Goal: Information Seeking & Learning: Compare options

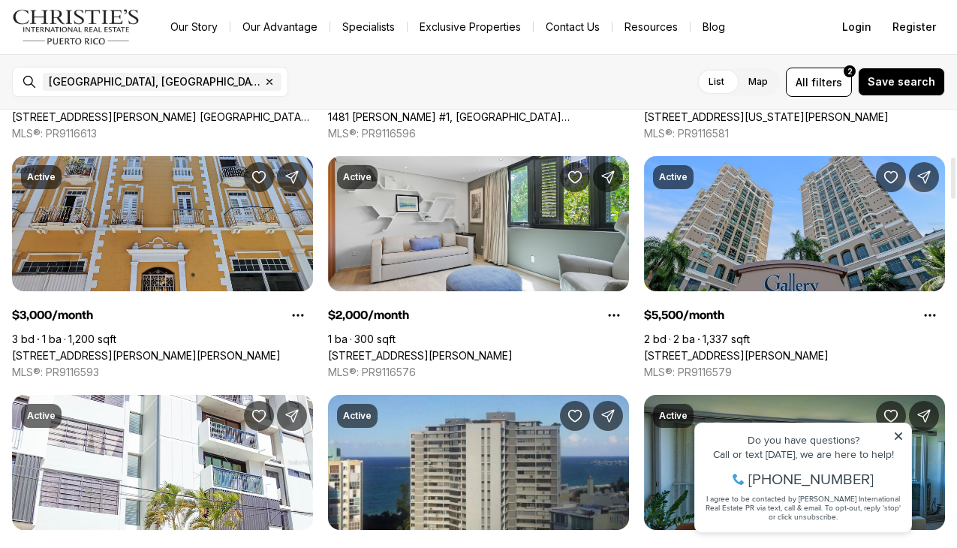
scroll to position [491, 0]
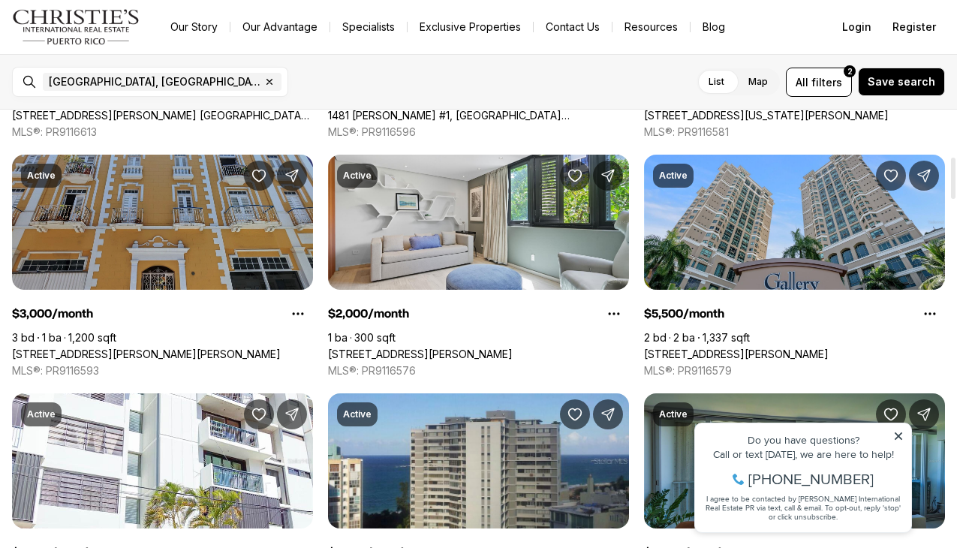
click at [194, 347] on link "153 CALLE DE LA CRUZ #3A, SAN JUAN PR, 00901" at bounding box center [146, 354] width 269 height 14
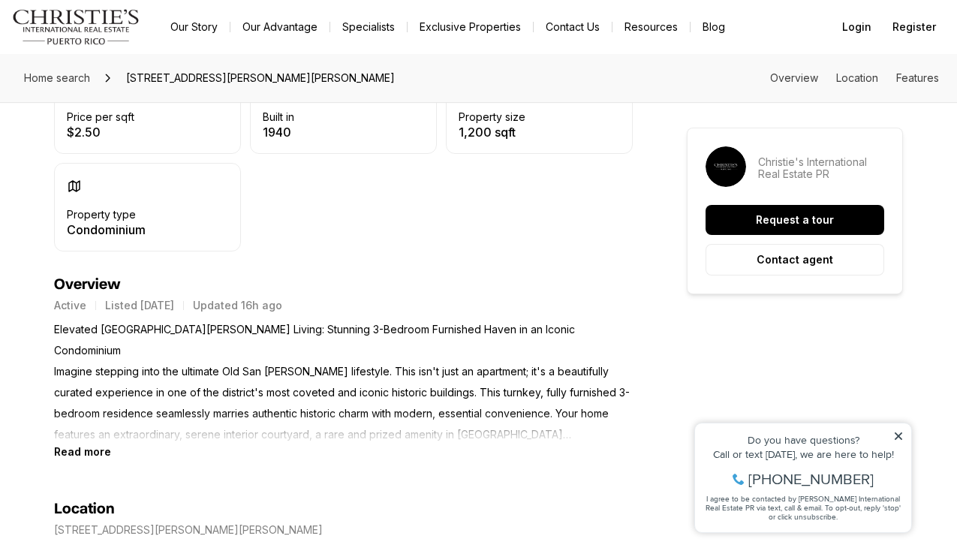
scroll to position [456, 0]
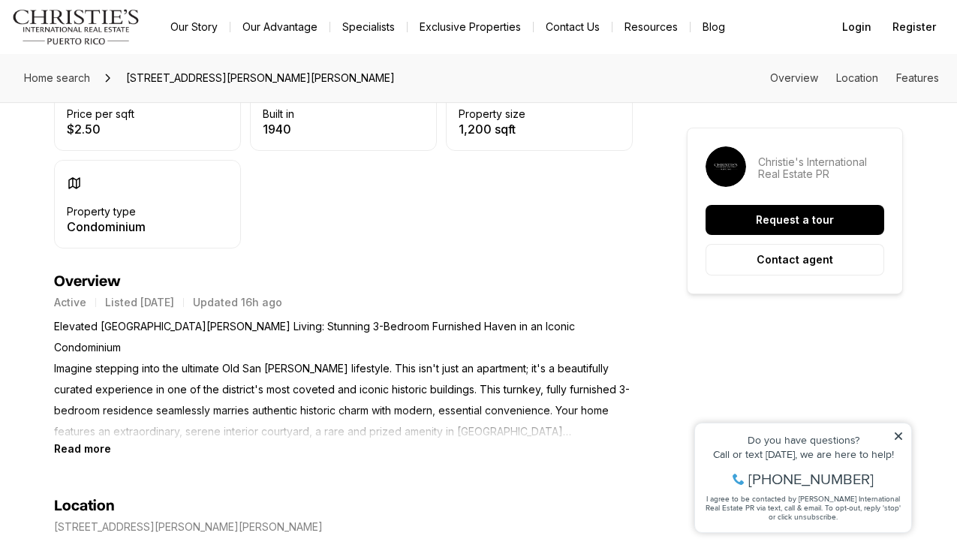
click at [105, 453] on b "Read more" at bounding box center [82, 448] width 57 height 13
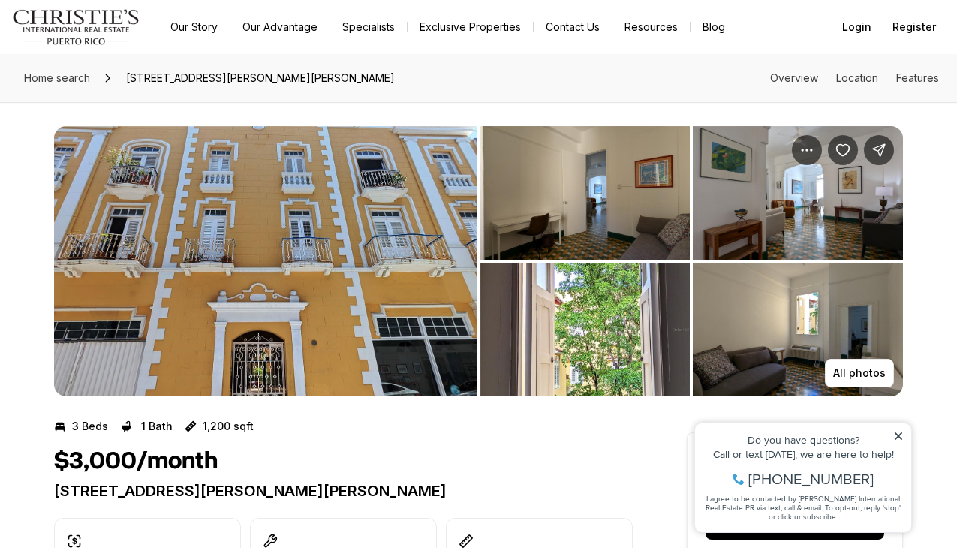
scroll to position [0, 0]
click at [204, 344] on img "View image gallery" at bounding box center [265, 261] width 423 height 270
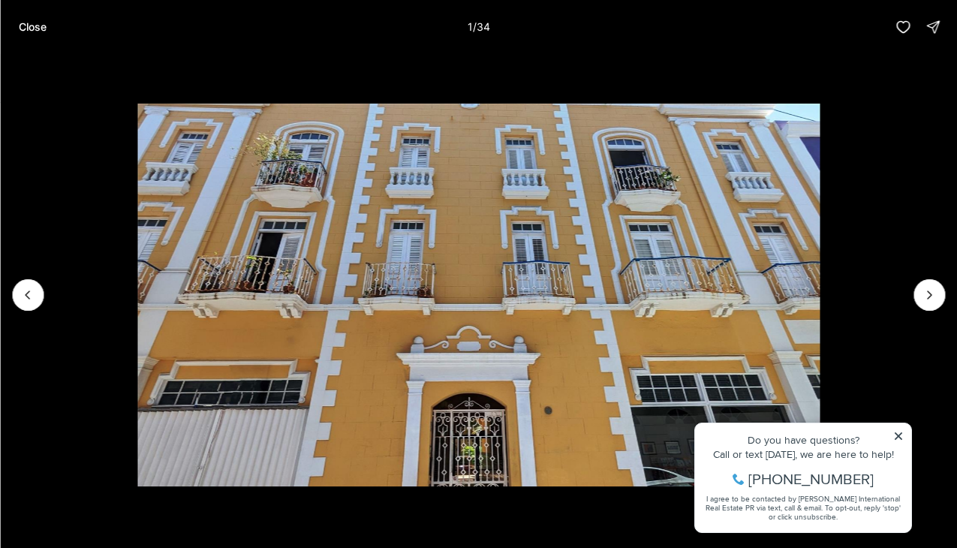
click at [323, 281] on img "1 of 34" at bounding box center [478, 295] width 682 height 383
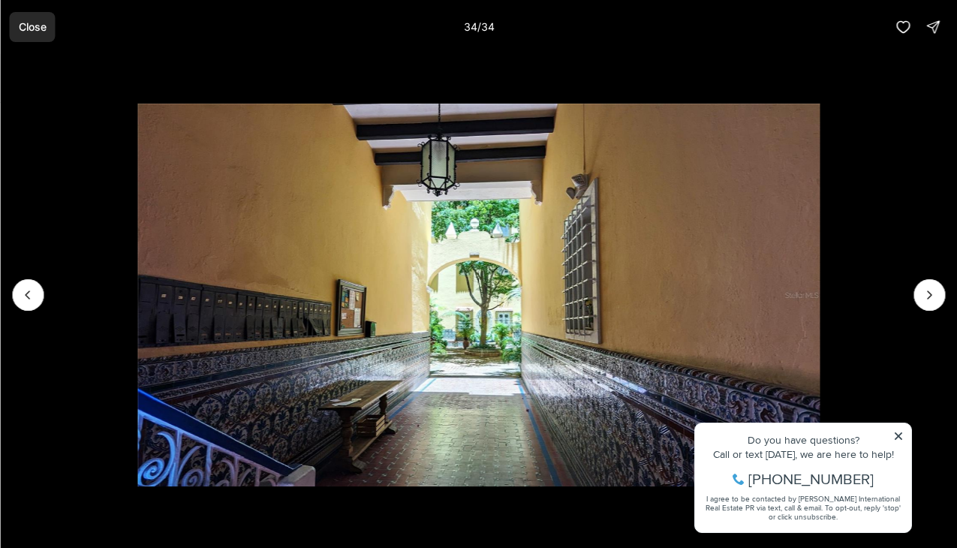
click at [29, 30] on p "Close" at bounding box center [32, 27] width 28 height 12
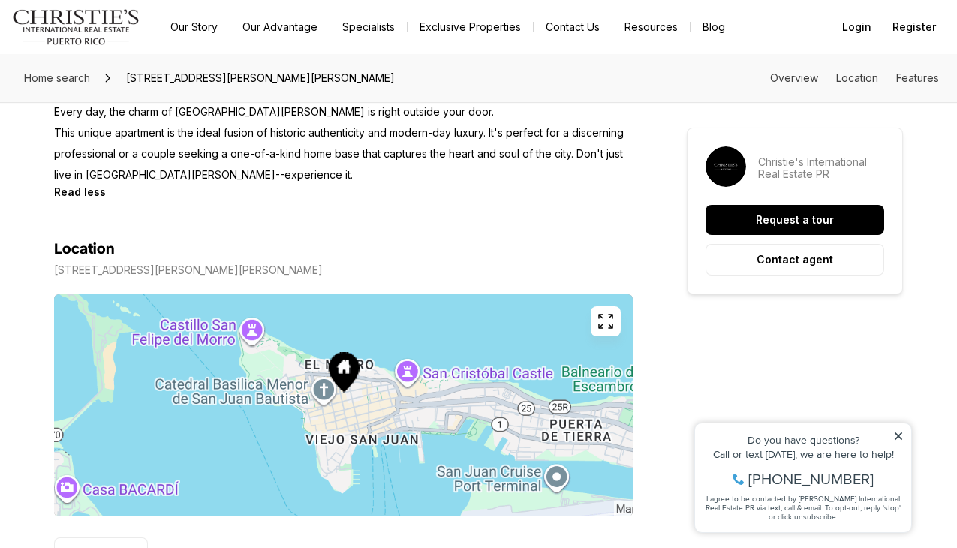
scroll to position [1156, 0]
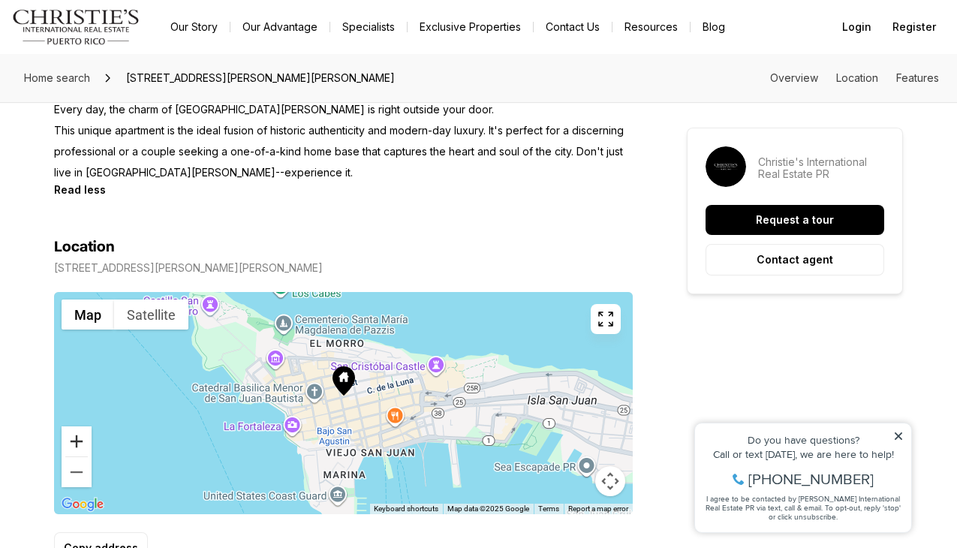
click at [80, 426] on button "Zoom in" at bounding box center [77, 441] width 30 height 30
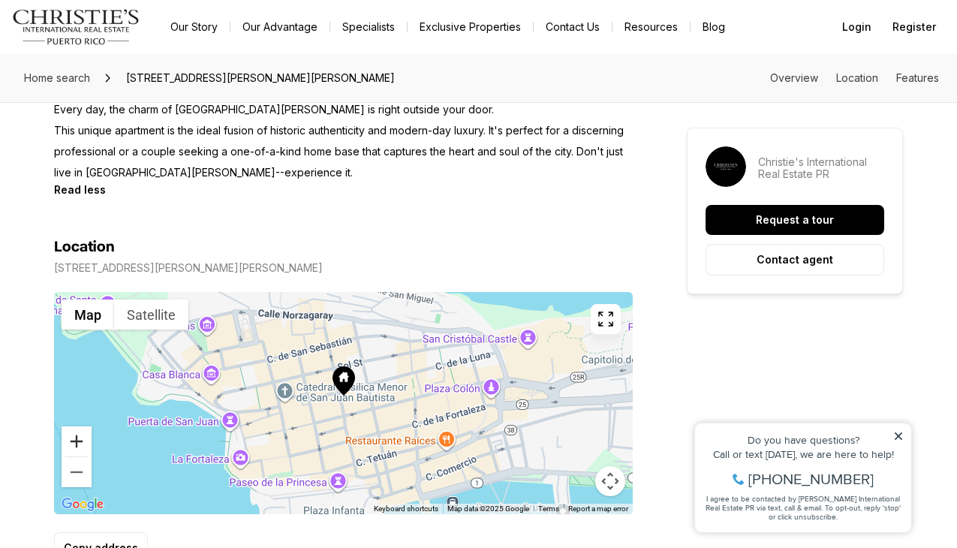
click at [80, 426] on button "Zoom in" at bounding box center [77, 441] width 30 height 30
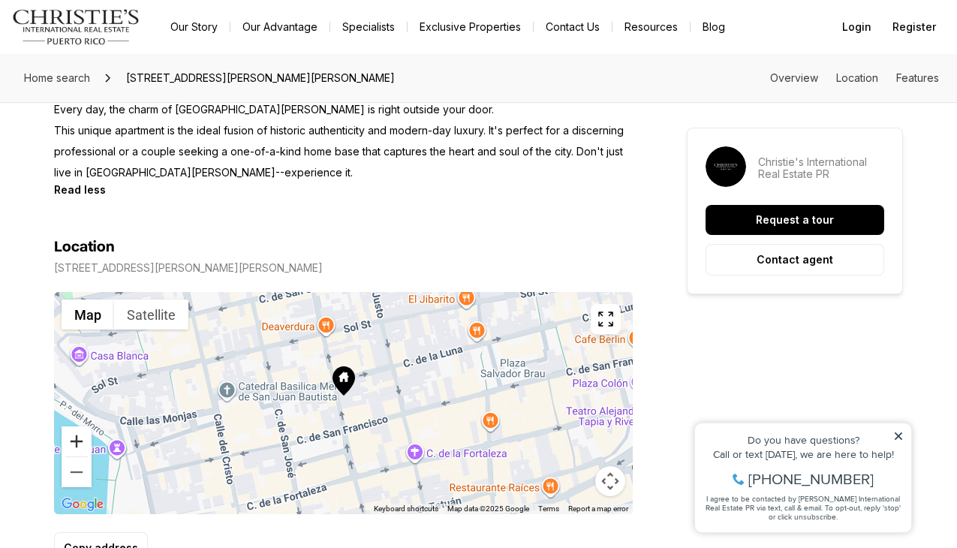
click at [80, 426] on button "Zoom in" at bounding box center [77, 441] width 30 height 30
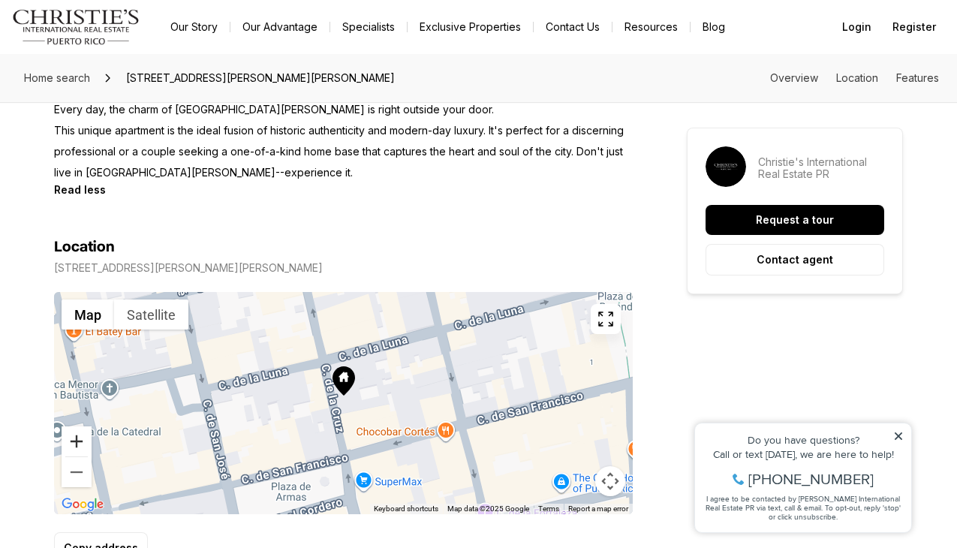
click at [80, 426] on button "Zoom in" at bounding box center [77, 441] width 30 height 30
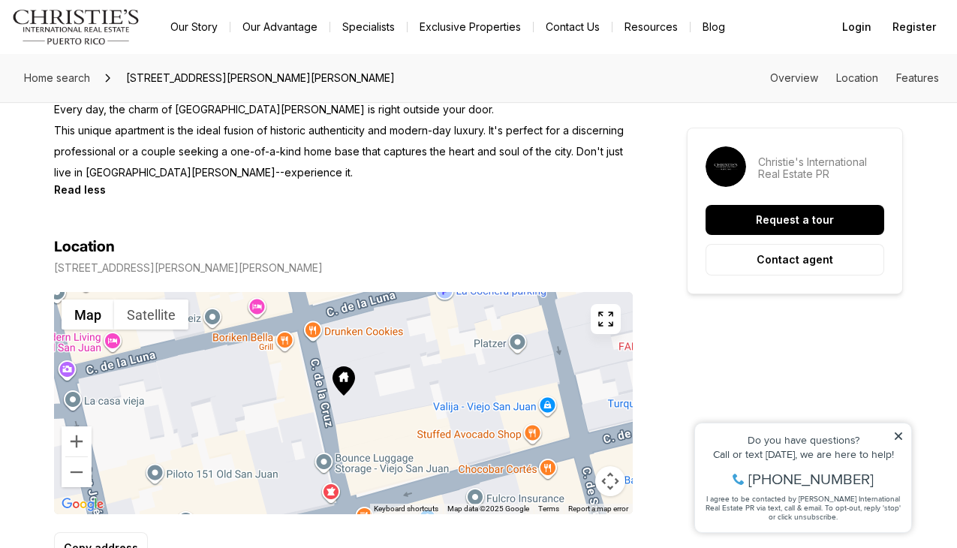
click at [606, 310] on icon "button" at bounding box center [606, 319] width 18 height 18
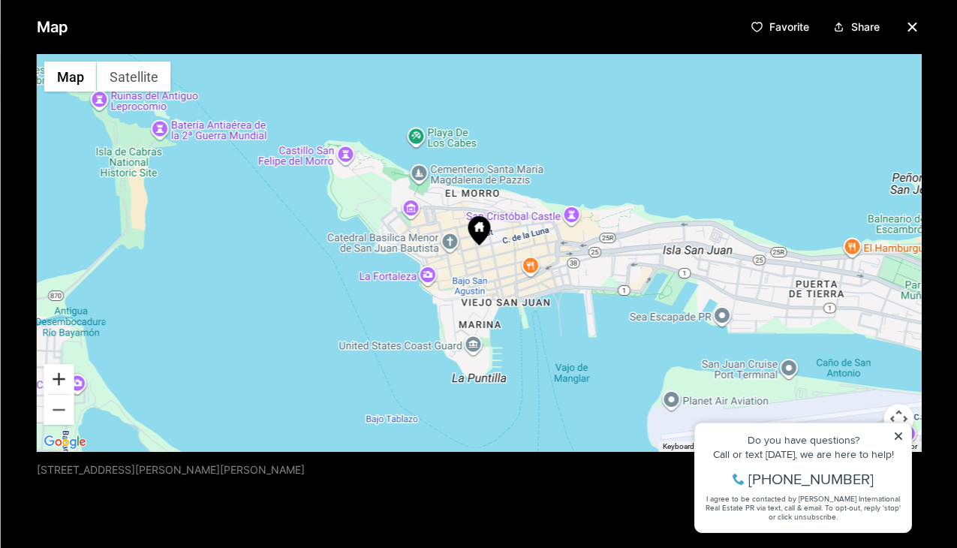
click at [54, 378] on button "Zoom in" at bounding box center [59, 379] width 30 height 30
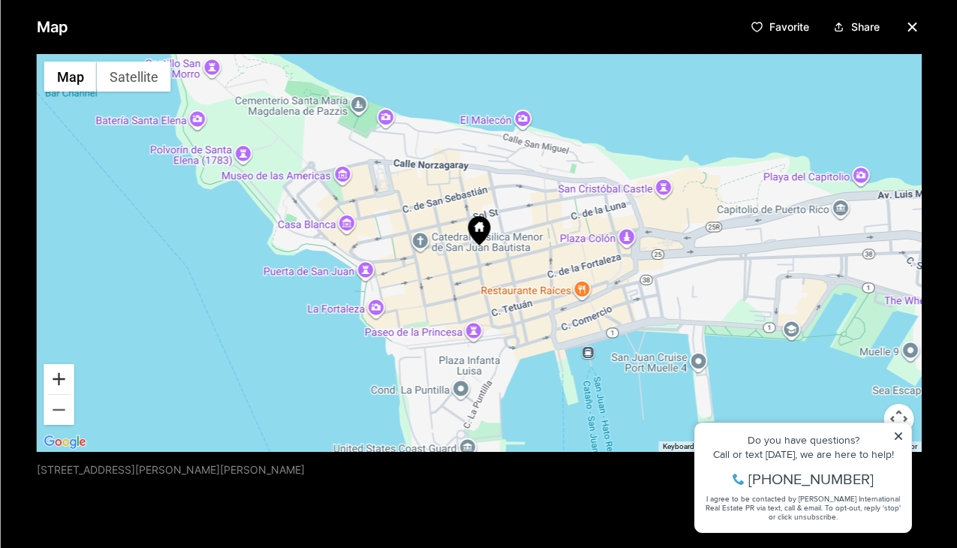
click at [54, 378] on button "Zoom in" at bounding box center [59, 379] width 30 height 30
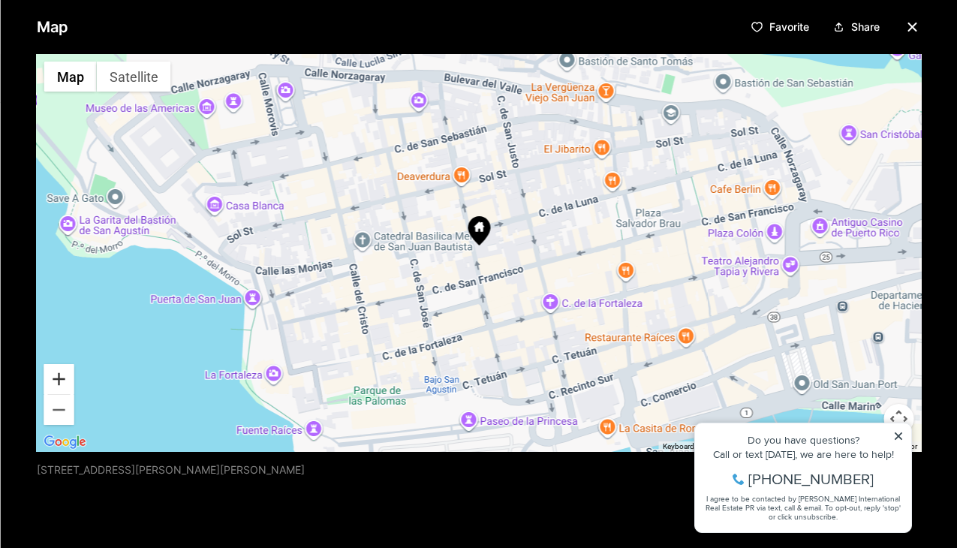
click at [54, 378] on button "Zoom in" at bounding box center [59, 379] width 30 height 30
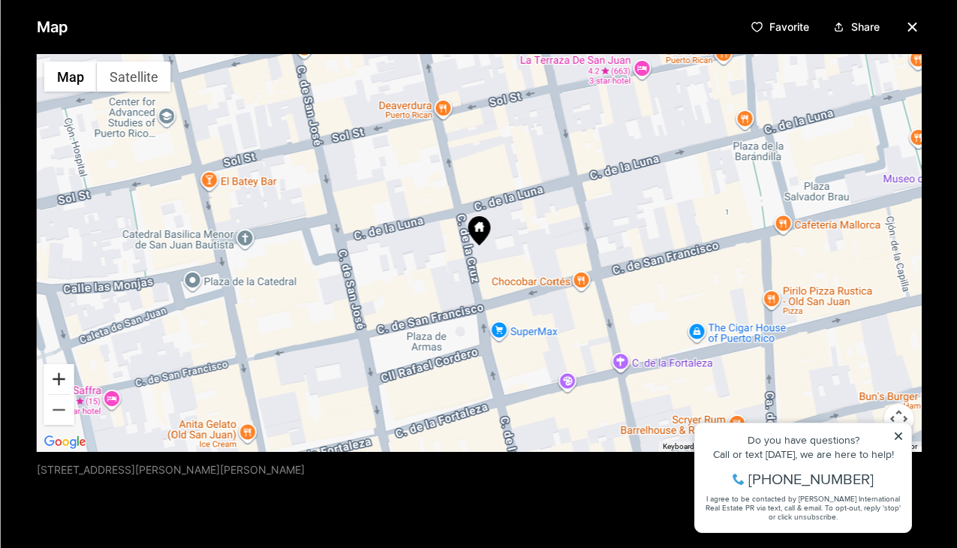
click at [54, 378] on button "Zoom in" at bounding box center [59, 379] width 30 height 30
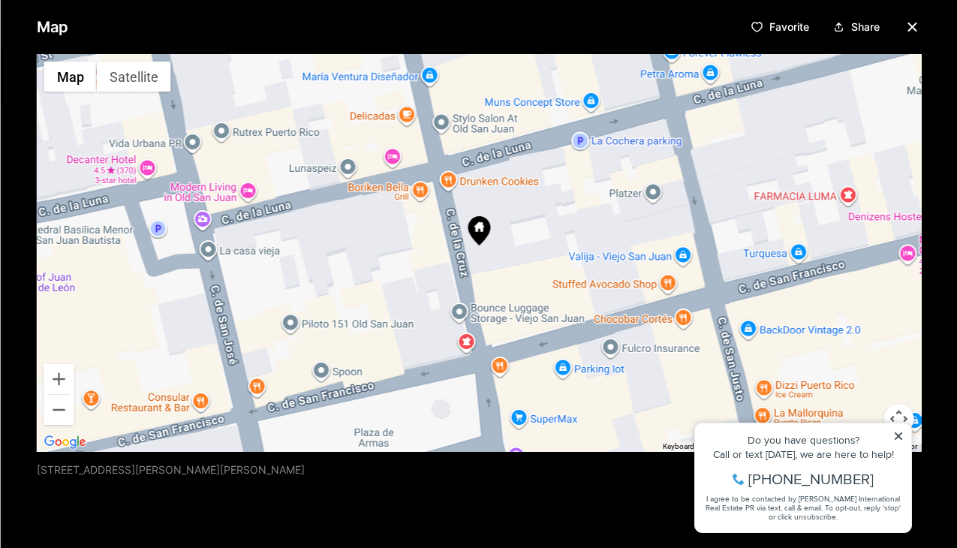
click at [463, 260] on div at bounding box center [478, 253] width 885 height 398
click at [459, 257] on div at bounding box center [478, 253] width 885 height 398
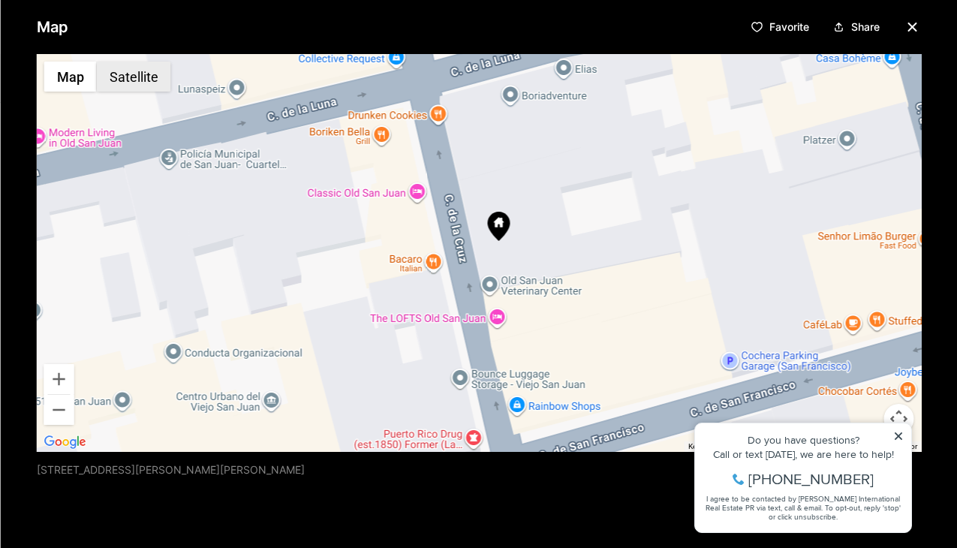
click at [148, 71] on button "Satellite" at bounding box center [133, 77] width 74 height 30
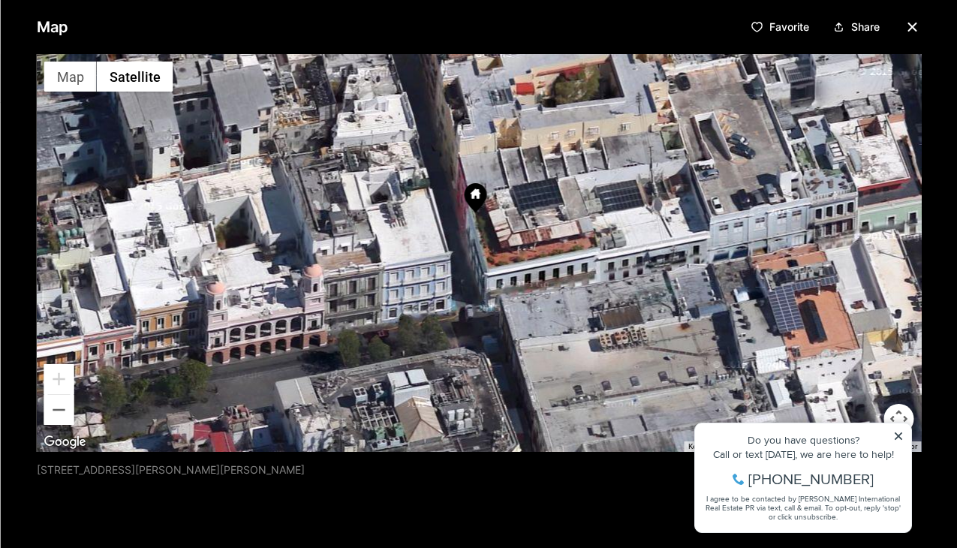
drag, startPoint x: 886, startPoint y: 326, endPoint x: 856, endPoint y: 293, distance: 44.1
click at [856, 293] on div at bounding box center [478, 253] width 885 height 398
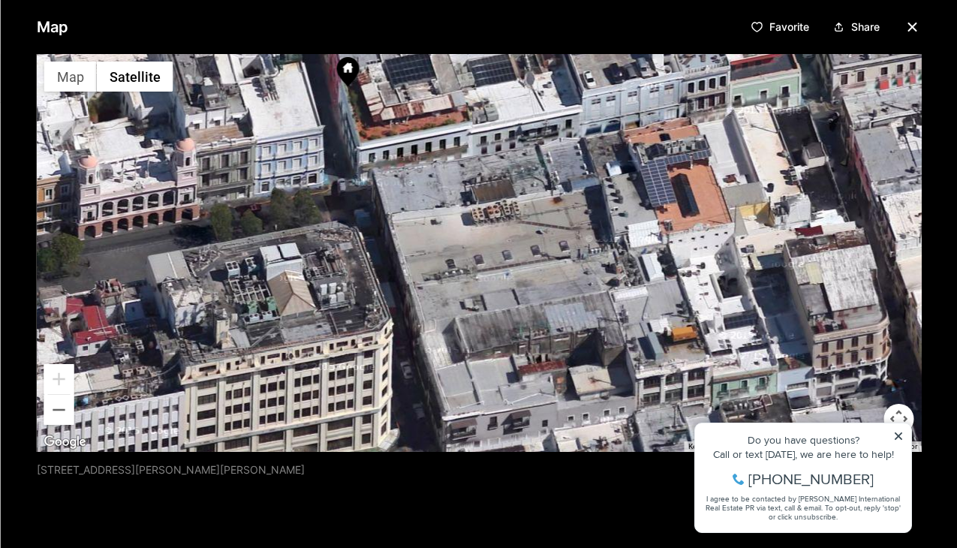
drag, startPoint x: 554, startPoint y: 376, endPoint x: 430, endPoint y: 251, distance: 176.2
click at [430, 251] on div at bounding box center [478, 253] width 885 height 398
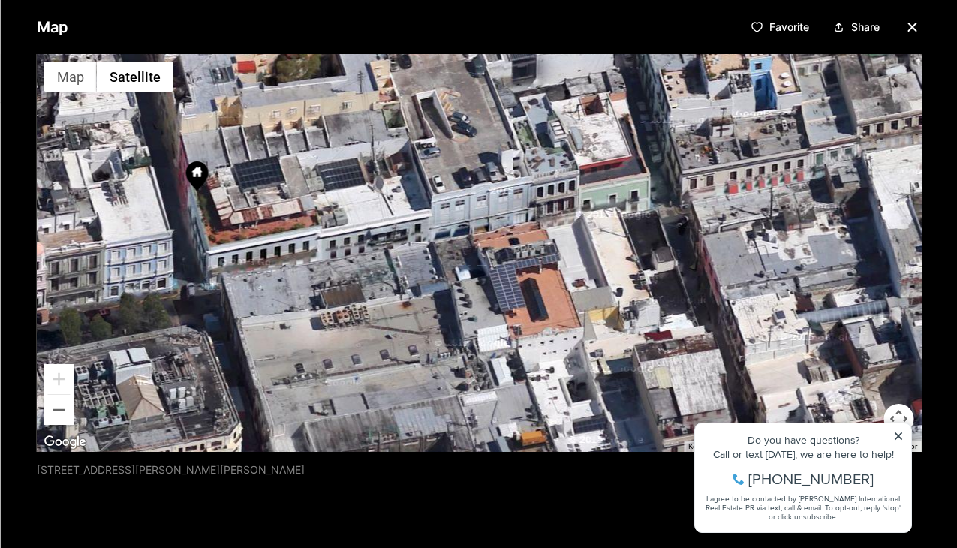
drag, startPoint x: 679, startPoint y: 191, endPoint x: 526, endPoint y: 293, distance: 184.4
click at [526, 293] on div at bounding box center [478, 253] width 885 height 398
click at [86, 75] on button "Map" at bounding box center [70, 77] width 53 height 30
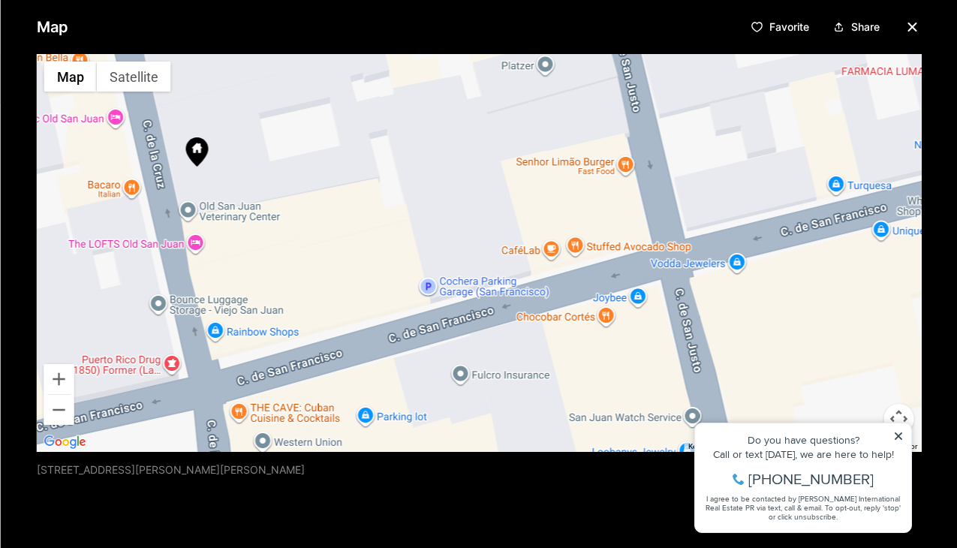
click at [908, 28] on icon "button" at bounding box center [912, 27] width 18 height 18
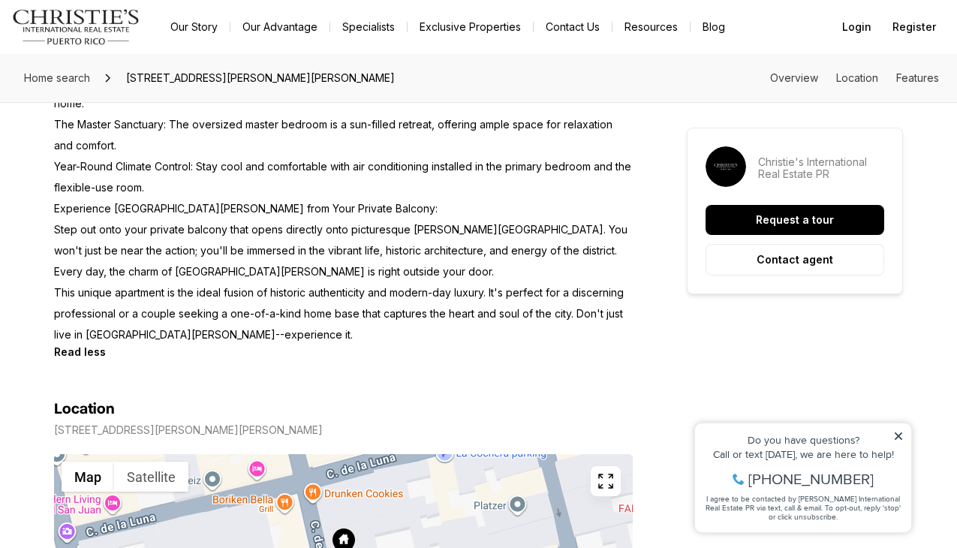
scroll to position [993, 0]
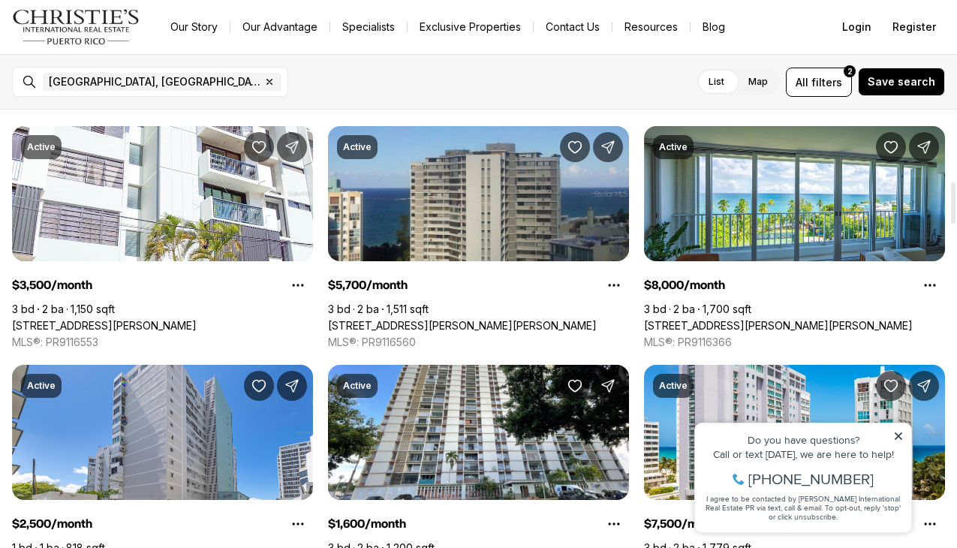
scroll to position [760, 0]
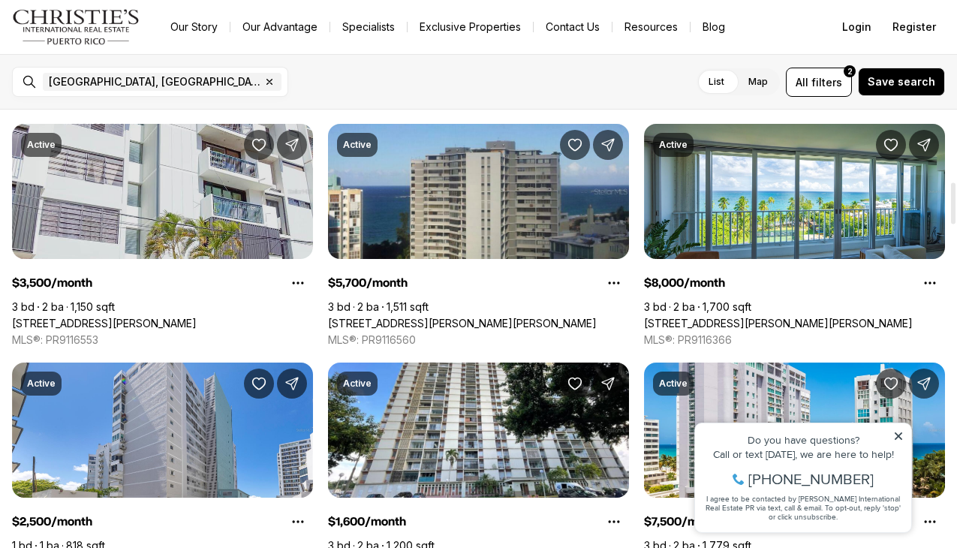
click at [140, 317] on link "[STREET_ADDRESS][PERSON_NAME]" at bounding box center [104, 324] width 185 height 14
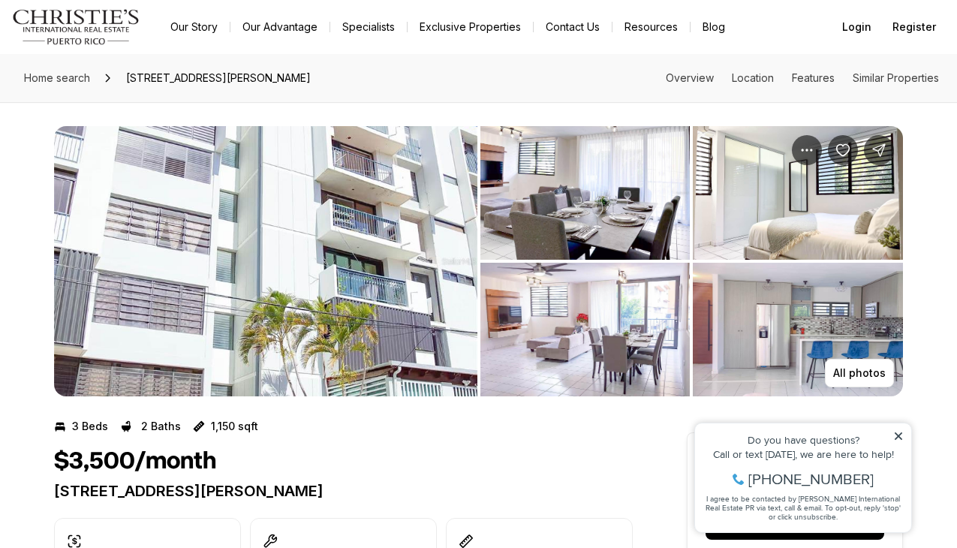
click at [228, 216] on img "View image gallery" at bounding box center [265, 261] width 423 height 270
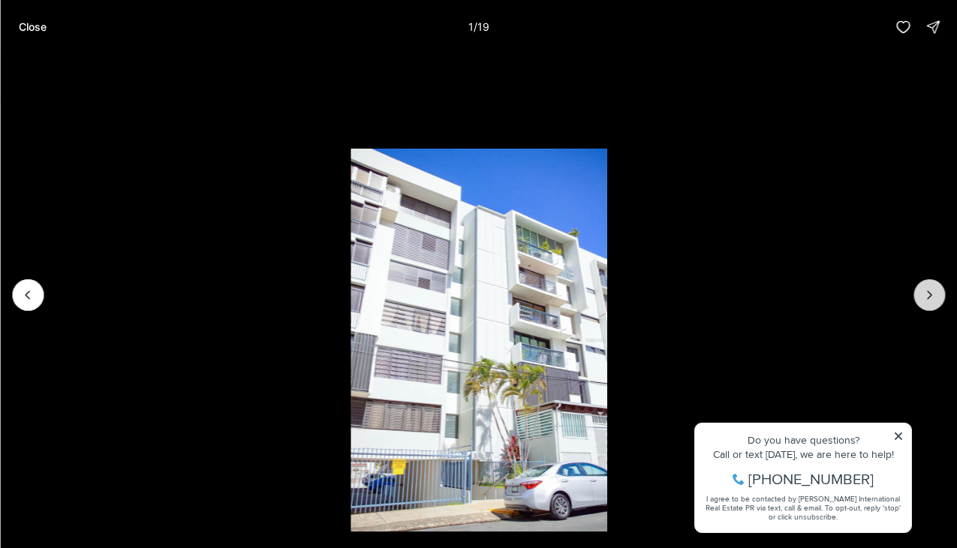
click at [935, 293] on icon "Next slide" at bounding box center [929, 294] width 15 height 15
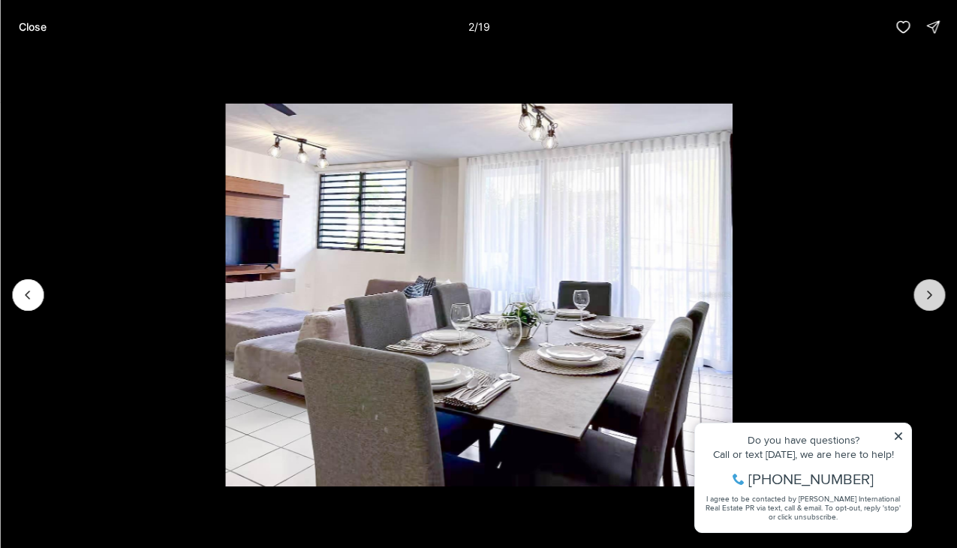
click at [935, 293] on icon "Next slide" at bounding box center [929, 294] width 15 height 15
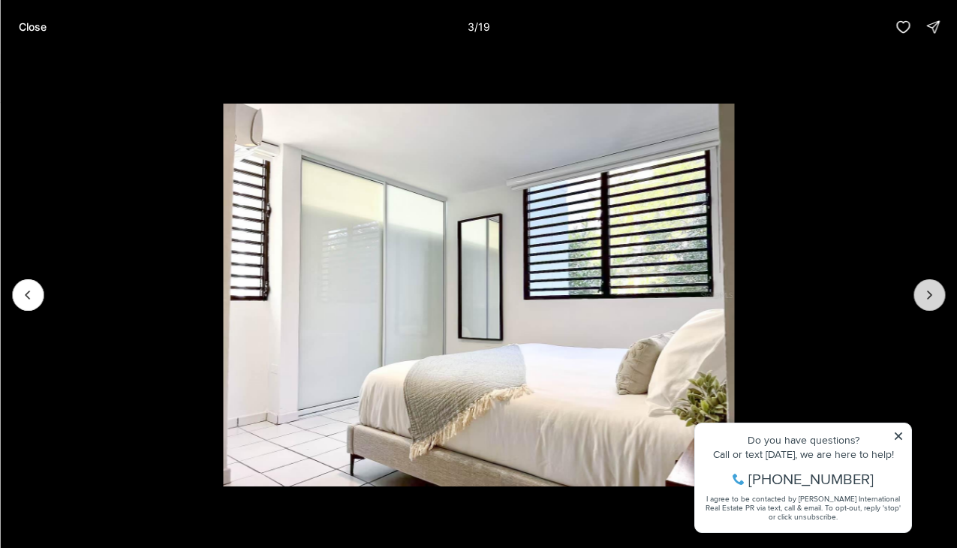
click at [935, 293] on icon "Next slide" at bounding box center [929, 294] width 15 height 15
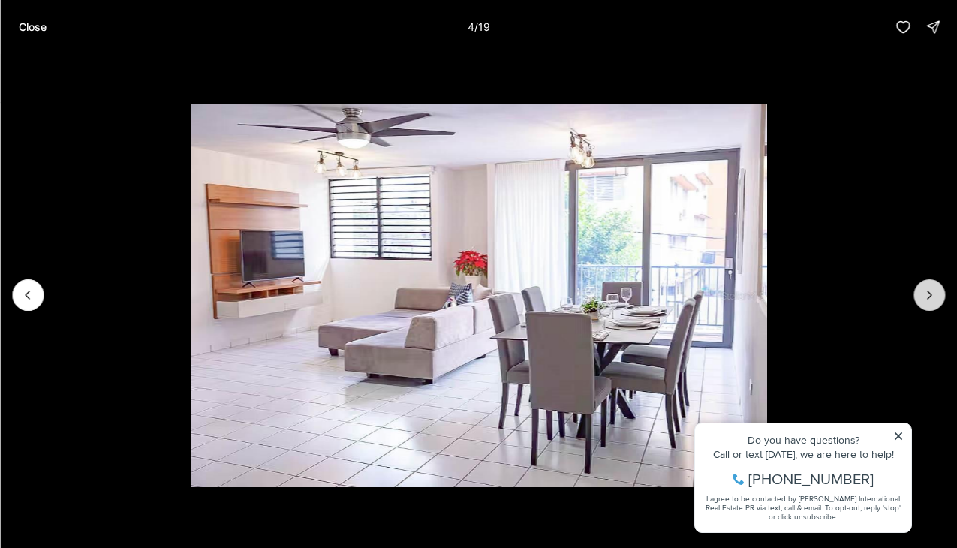
click at [935, 293] on icon "Next slide" at bounding box center [929, 294] width 15 height 15
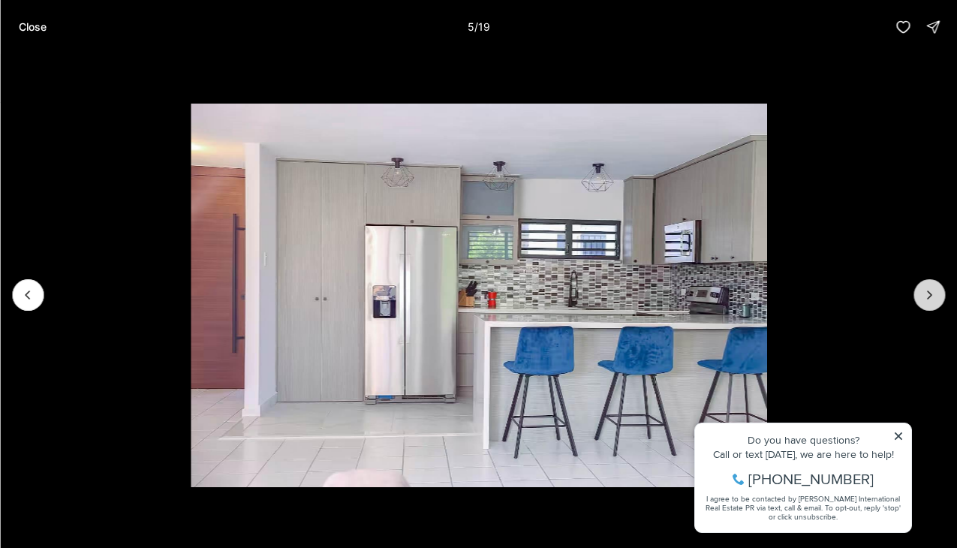
click at [935, 293] on icon "Next slide" at bounding box center [929, 294] width 15 height 15
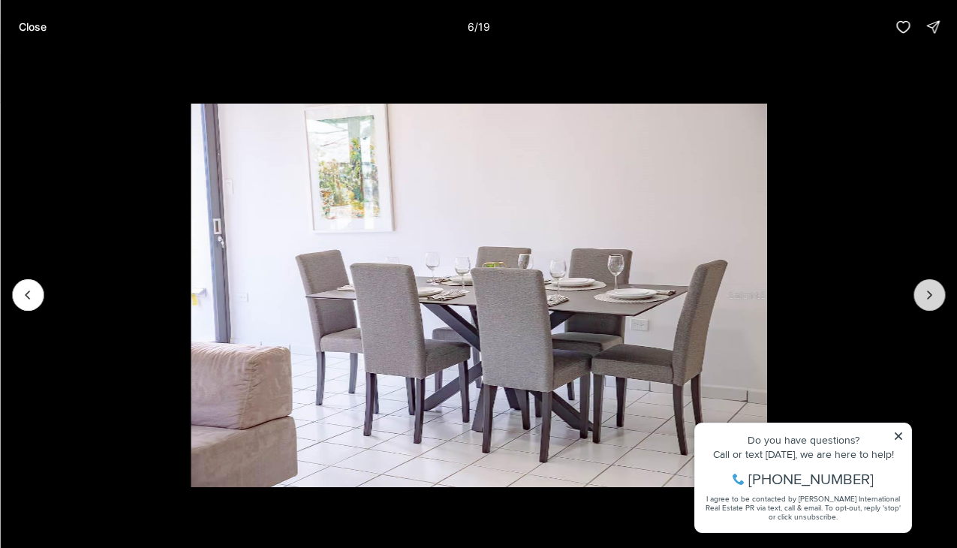
click at [935, 293] on icon "Next slide" at bounding box center [929, 294] width 15 height 15
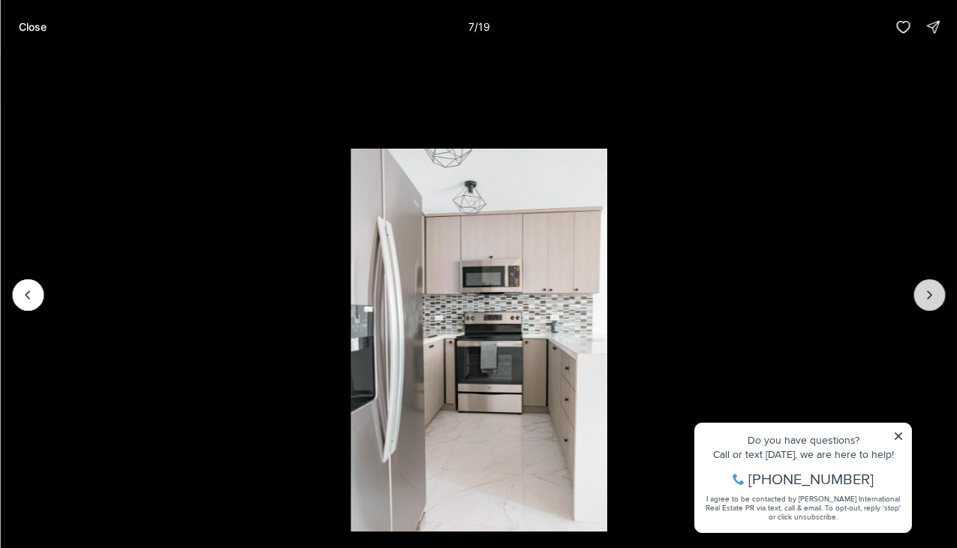
click at [935, 293] on icon "Next slide" at bounding box center [929, 294] width 15 height 15
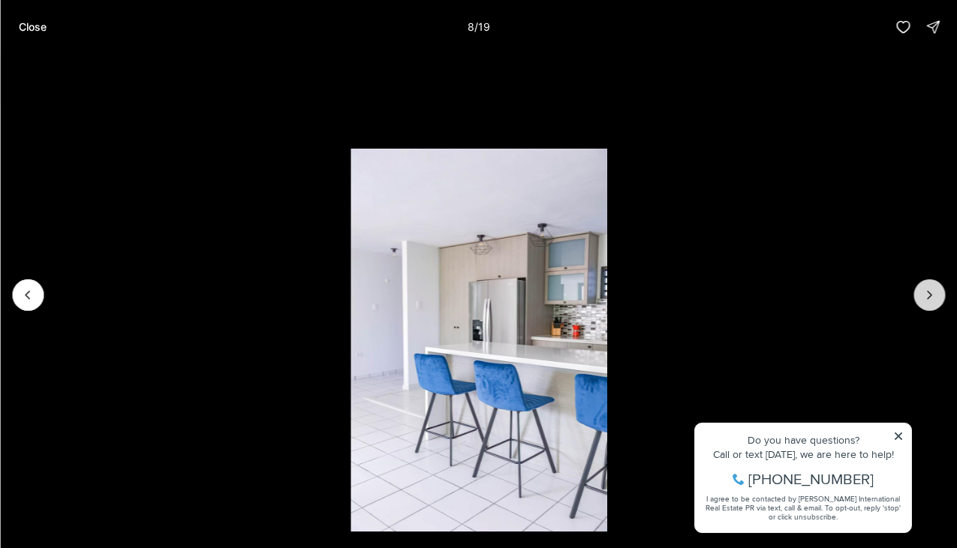
click at [935, 293] on icon "Next slide" at bounding box center [929, 294] width 15 height 15
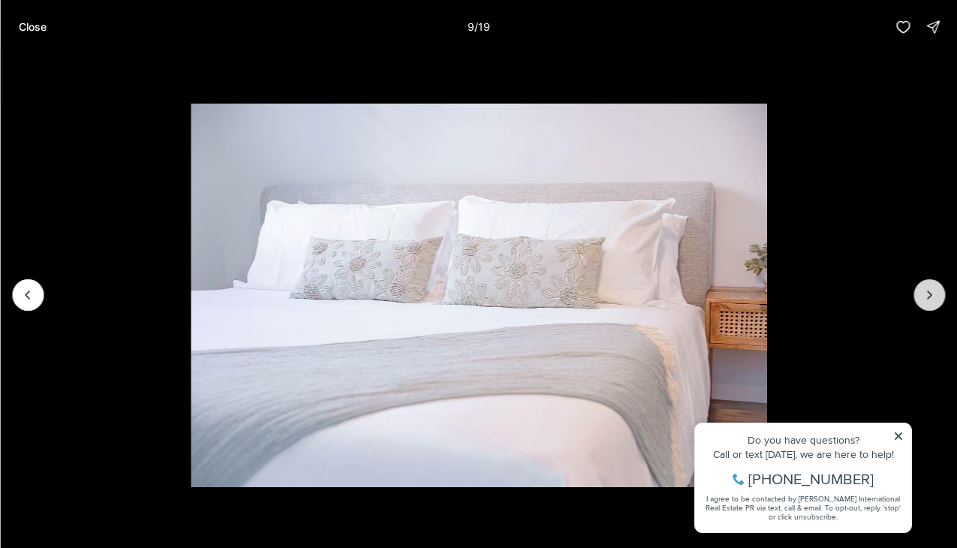
click at [935, 293] on icon "Next slide" at bounding box center [929, 294] width 15 height 15
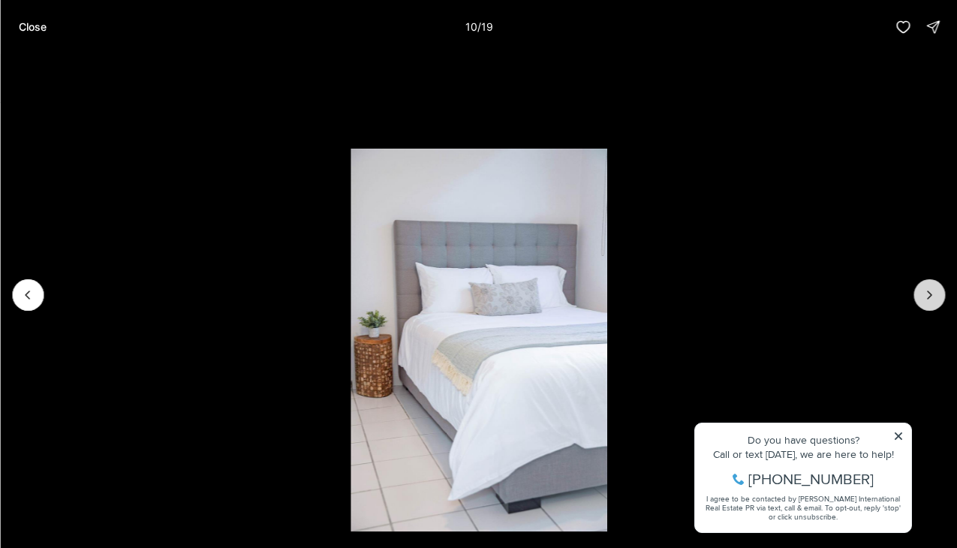
click at [935, 293] on icon "Next slide" at bounding box center [929, 294] width 15 height 15
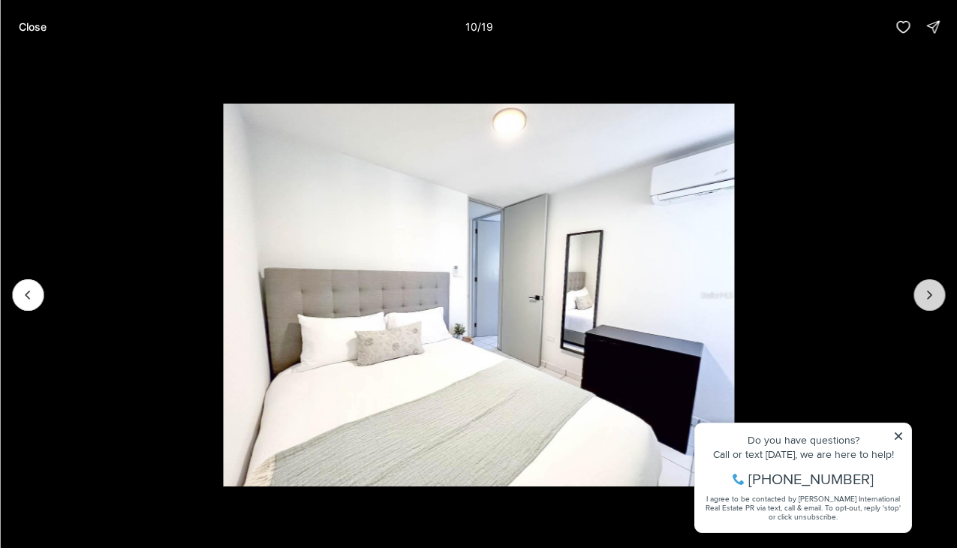
click at [935, 293] on icon "Next slide" at bounding box center [929, 294] width 15 height 15
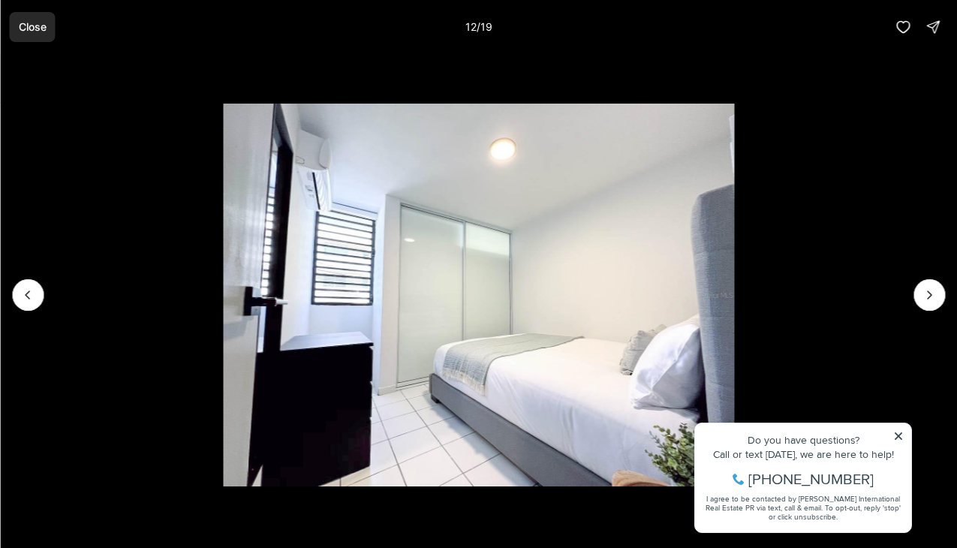
click at [26, 29] on p "Close" at bounding box center [32, 27] width 28 height 12
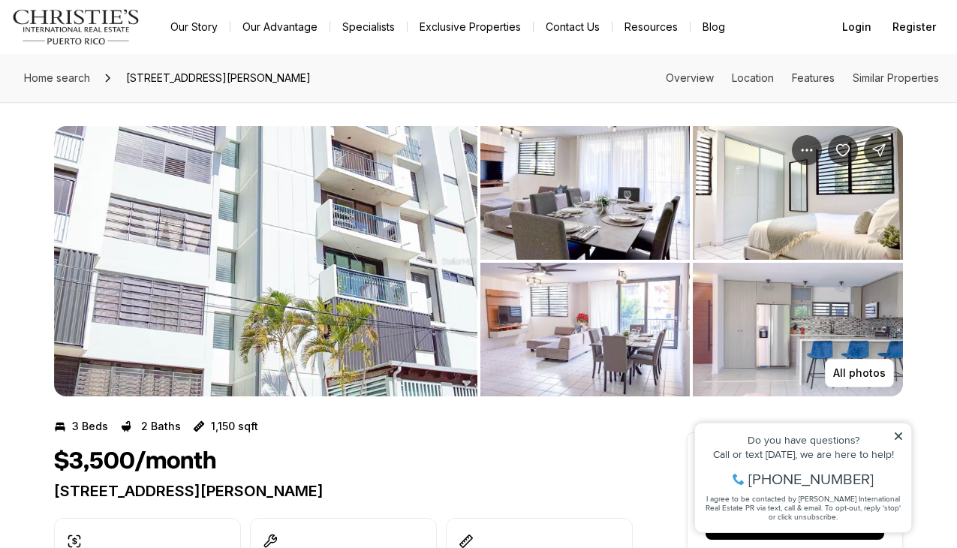
click at [70, 17] on img "Main navigation" at bounding box center [76, 27] width 128 height 36
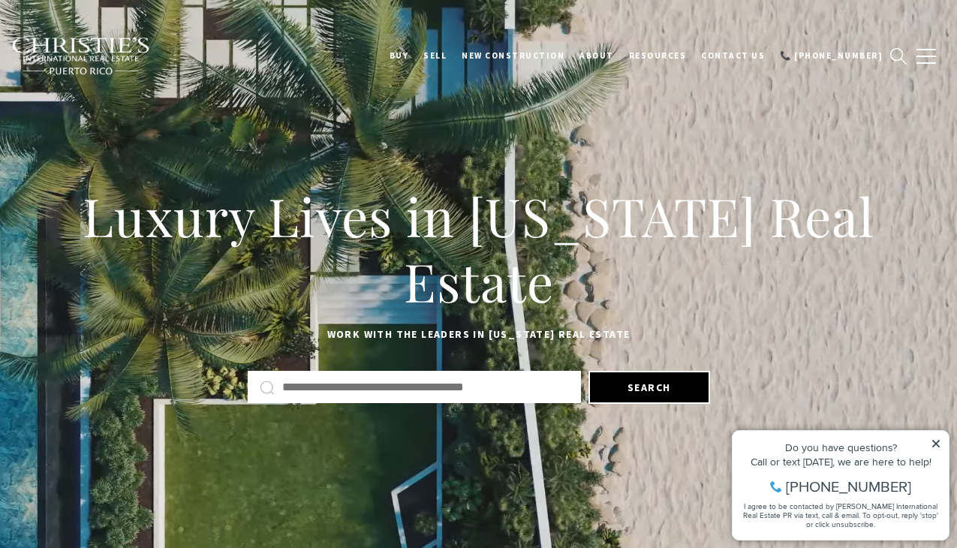
click at [329, 389] on input "Search by Address, City, or Neighborhood" at bounding box center [425, 387] width 287 height 20
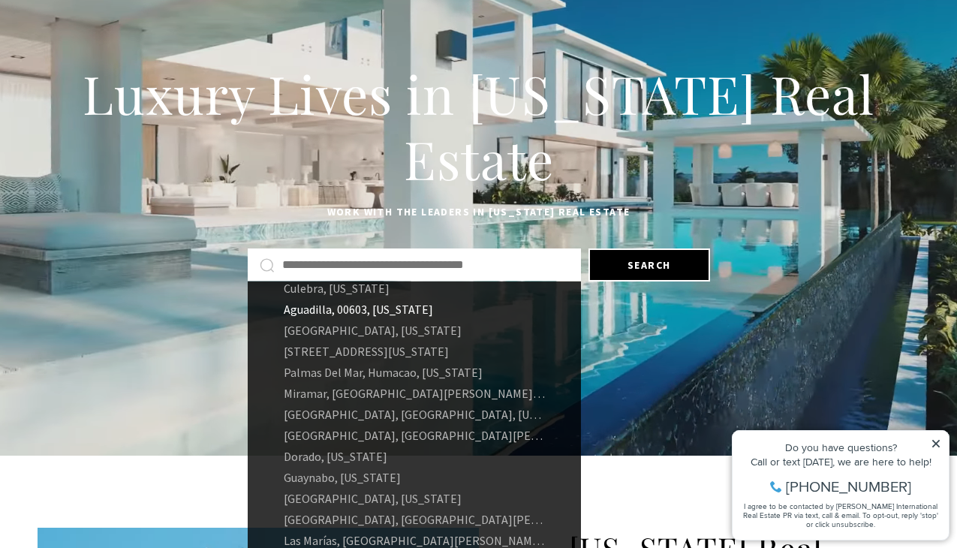
scroll to position [73, 0]
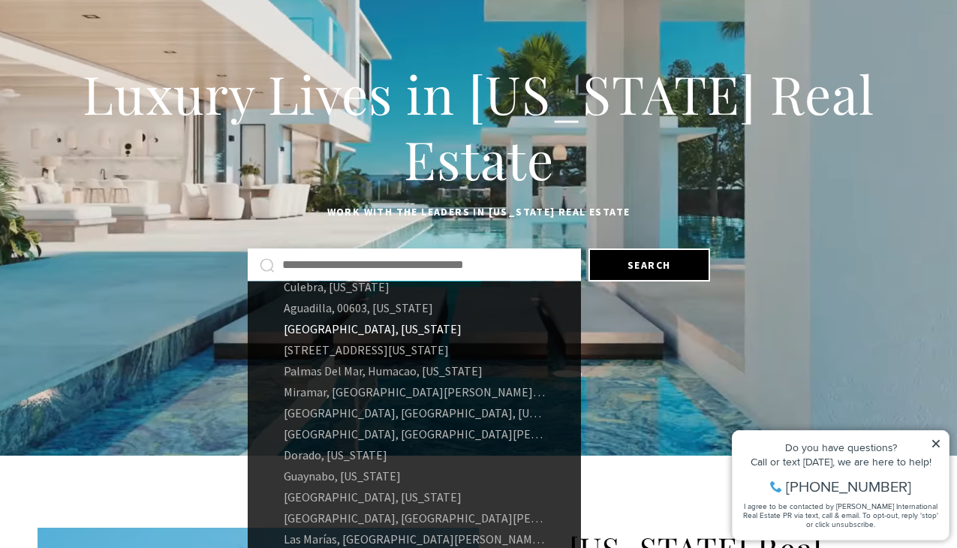
click at [347, 327] on link "Carolina, Puerto Rico" at bounding box center [414, 328] width 333 height 21
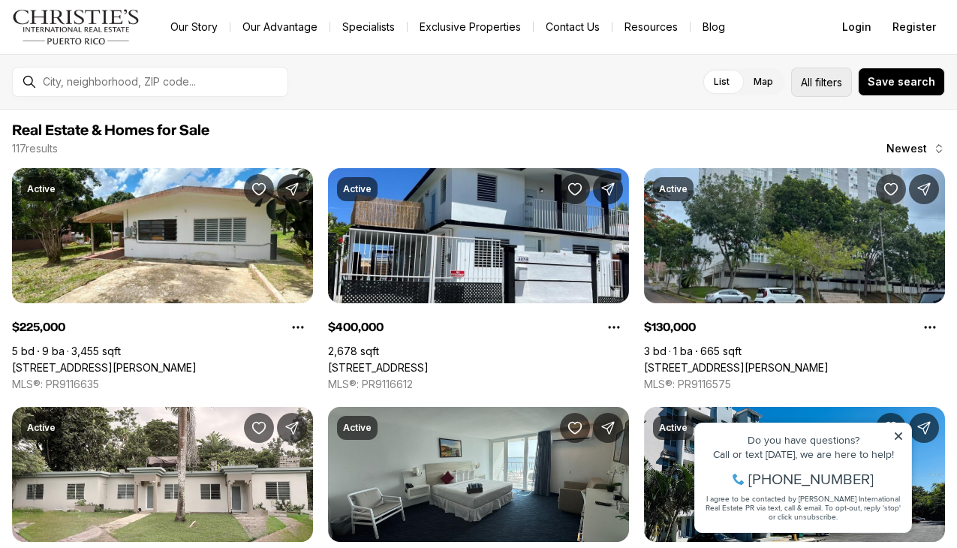
click at [828, 82] on span "filters" at bounding box center [828, 82] width 27 height 16
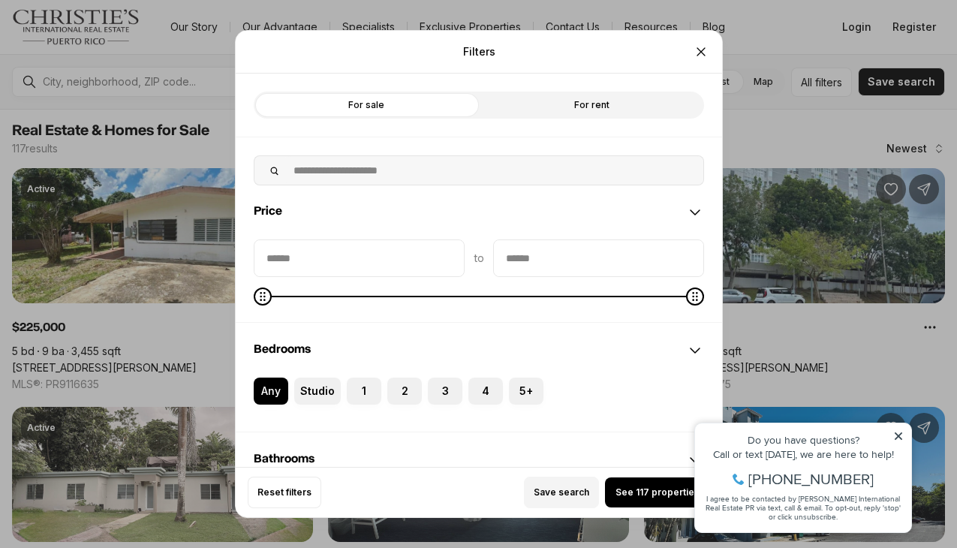
click at [525, 110] on label "For rent" at bounding box center [591, 105] width 225 height 27
click at [696, 56] on icon "Close" at bounding box center [700, 51] width 15 height 15
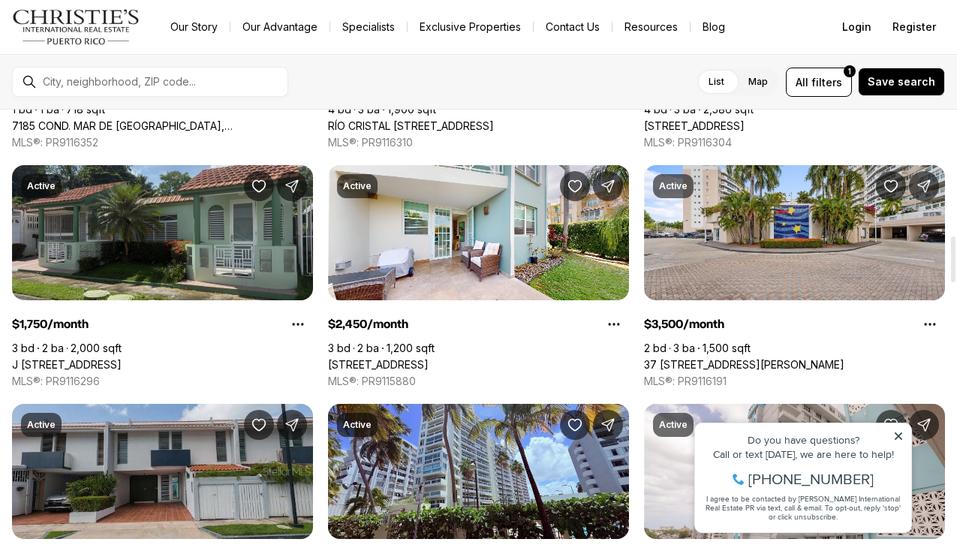
scroll to position [1199, 0]
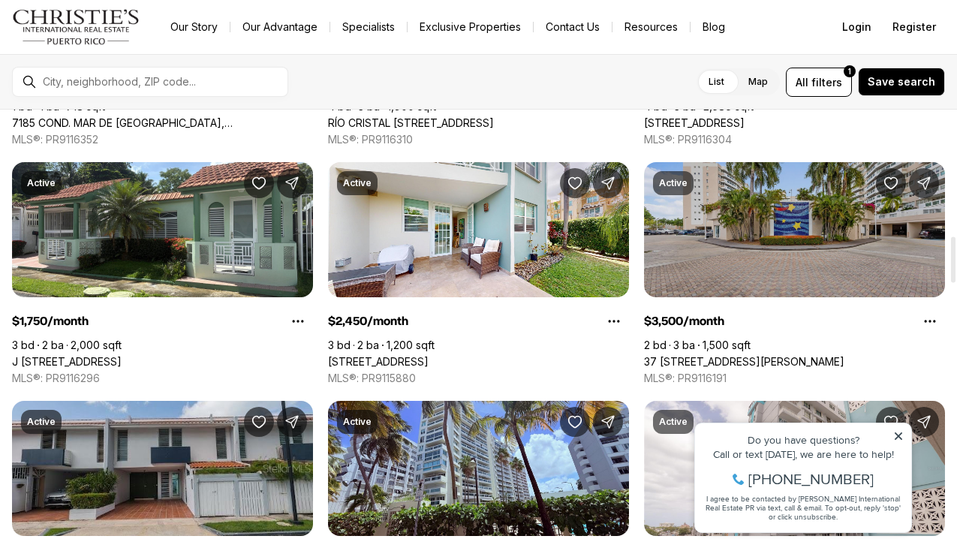
click at [738, 355] on link "37 [STREET_ADDRESS][PERSON_NAME]" at bounding box center [744, 362] width 200 height 14
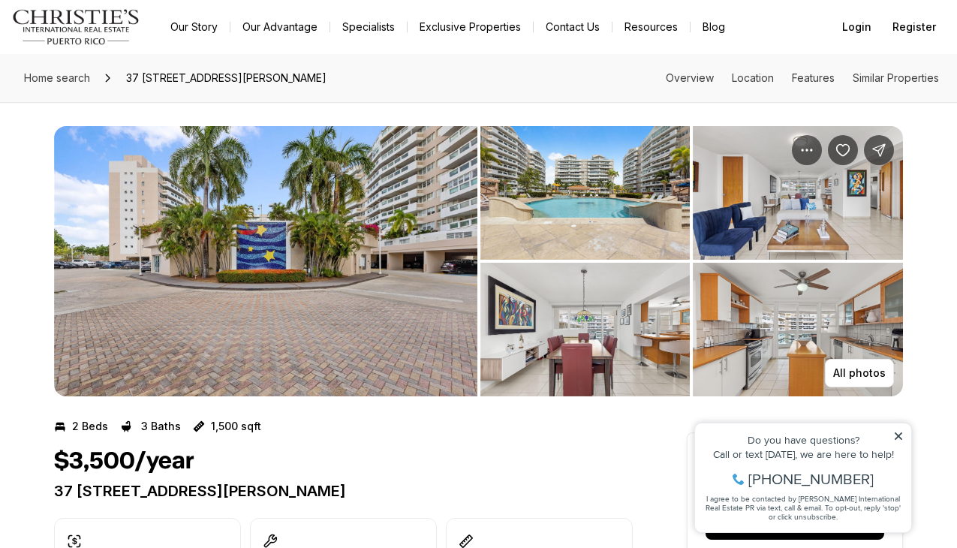
click at [325, 290] on img "View image gallery" at bounding box center [265, 261] width 423 height 270
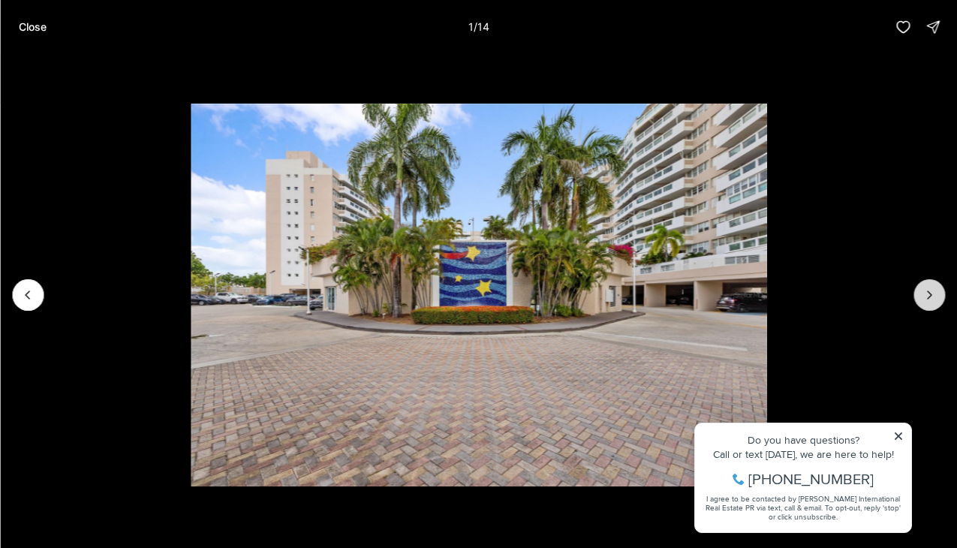
click at [931, 295] on icon "Next slide" at bounding box center [930, 295] width 4 height 8
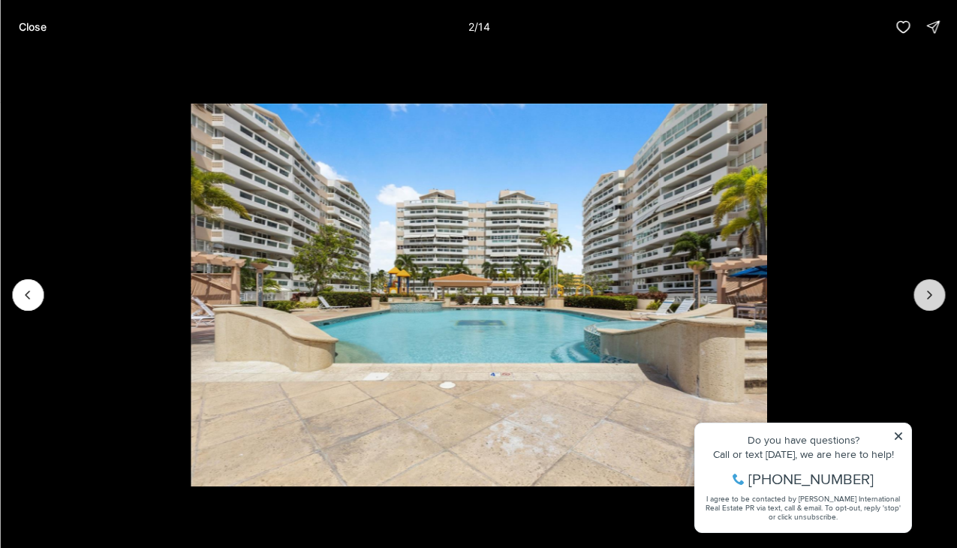
click at [931, 295] on icon "Next slide" at bounding box center [930, 295] width 4 height 8
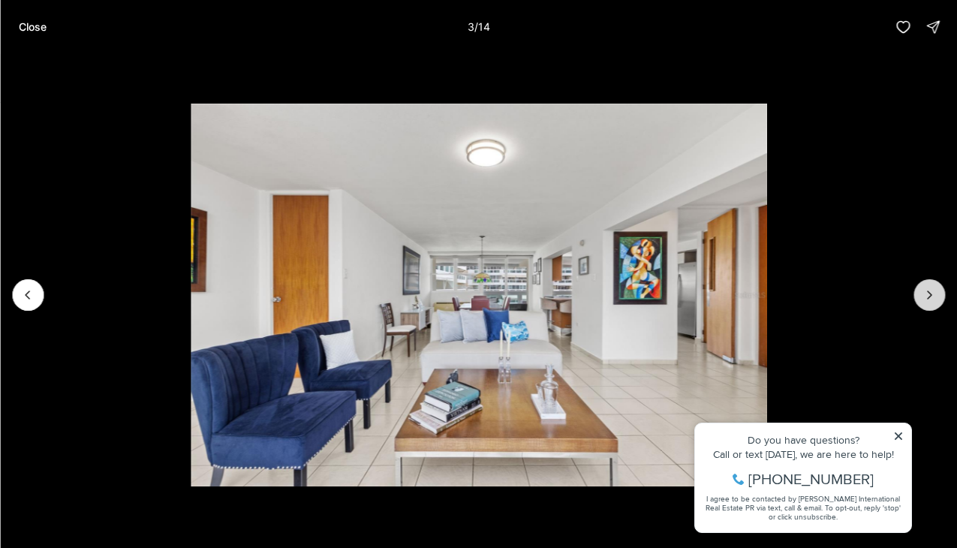
click at [931, 295] on icon "Next slide" at bounding box center [930, 295] width 4 height 8
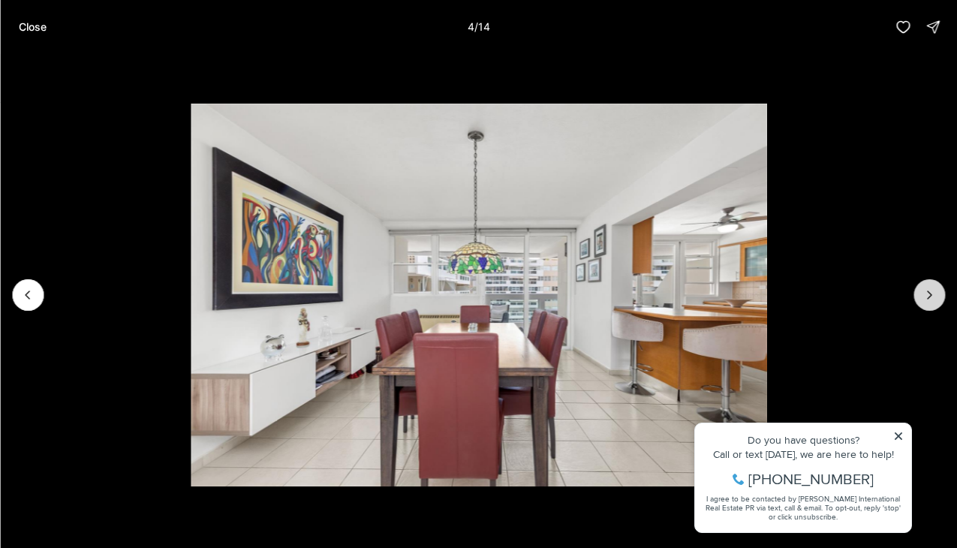
click at [931, 295] on icon "Next slide" at bounding box center [930, 295] width 4 height 8
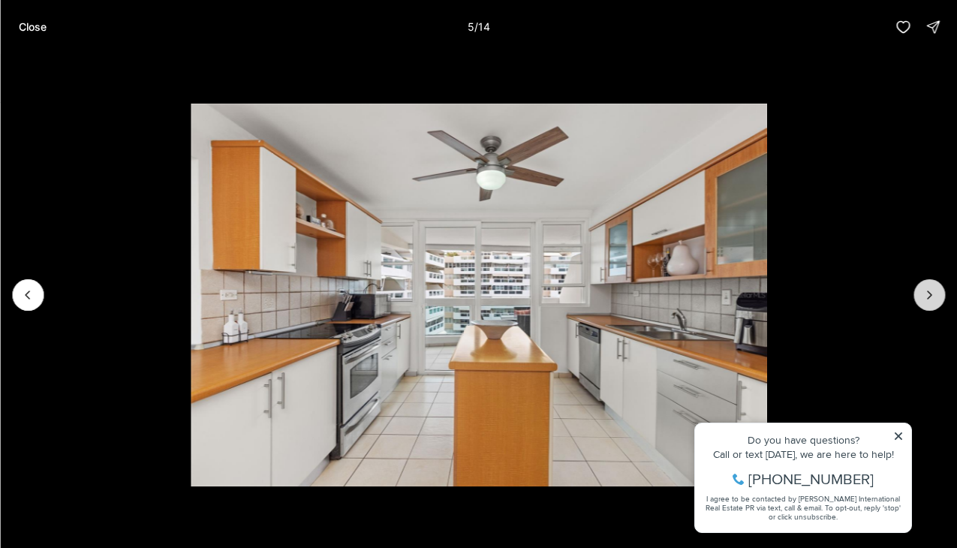
click at [931, 295] on icon "Next slide" at bounding box center [930, 295] width 4 height 8
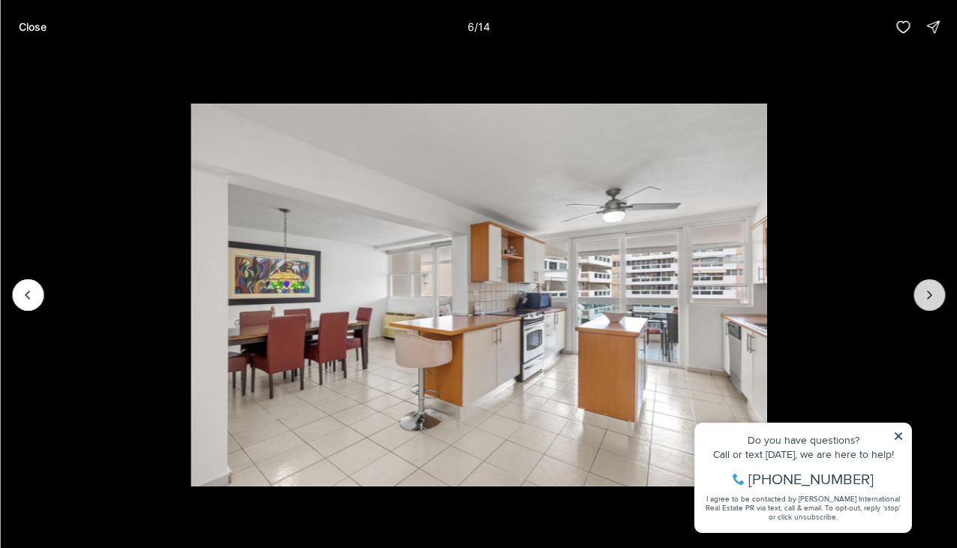
click at [931, 295] on icon "Next slide" at bounding box center [930, 295] width 4 height 8
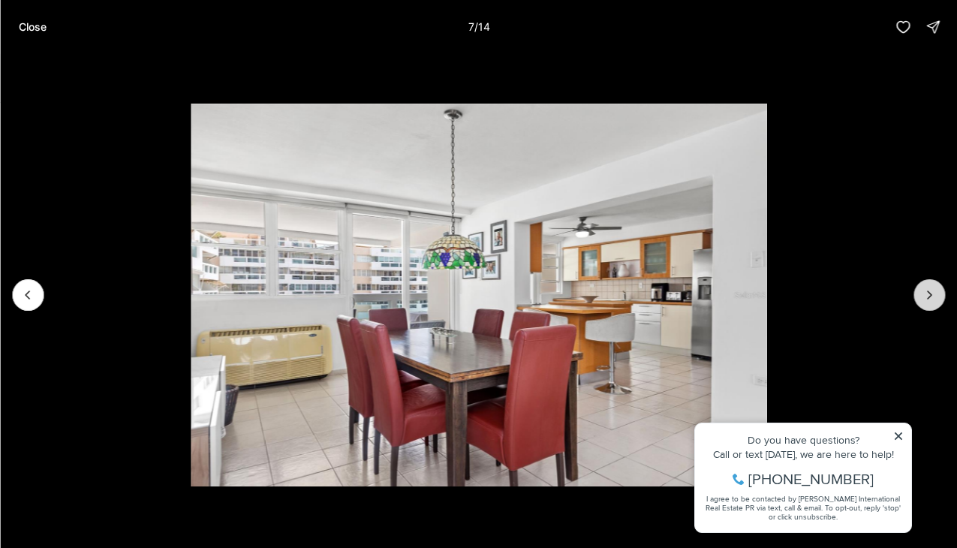
click at [931, 295] on icon "Next slide" at bounding box center [930, 295] width 4 height 8
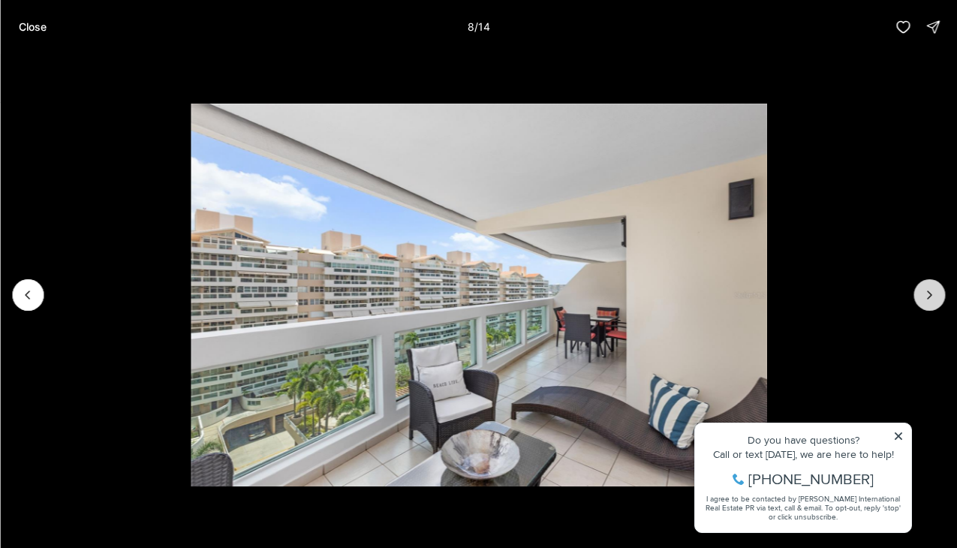
click at [931, 295] on icon "Next slide" at bounding box center [930, 295] width 4 height 8
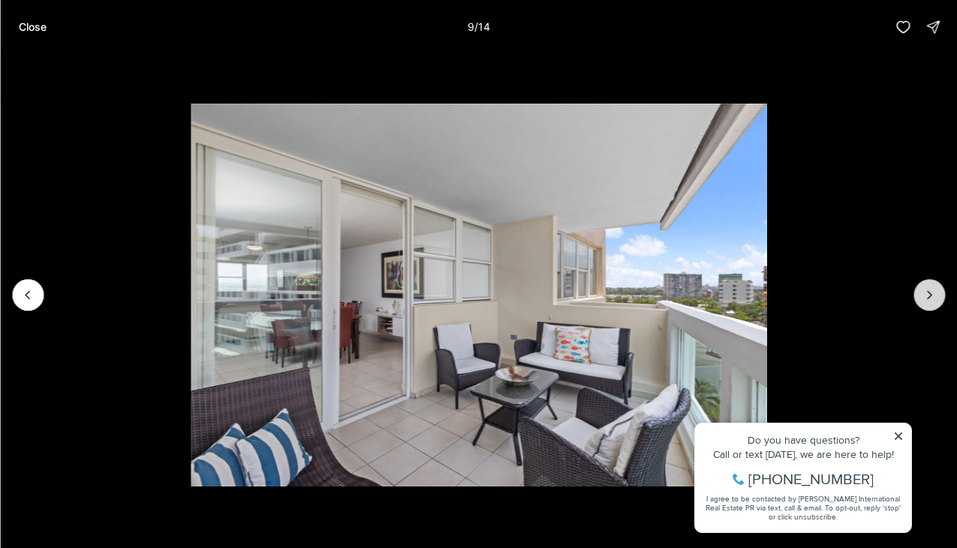
click at [931, 295] on icon "Next slide" at bounding box center [930, 295] width 4 height 8
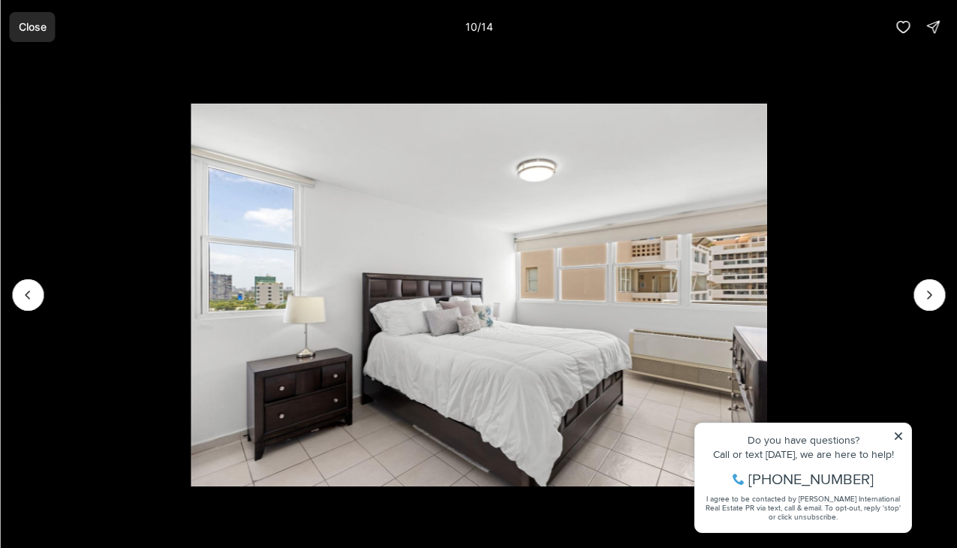
click at [29, 26] on p "Close" at bounding box center [32, 27] width 28 height 12
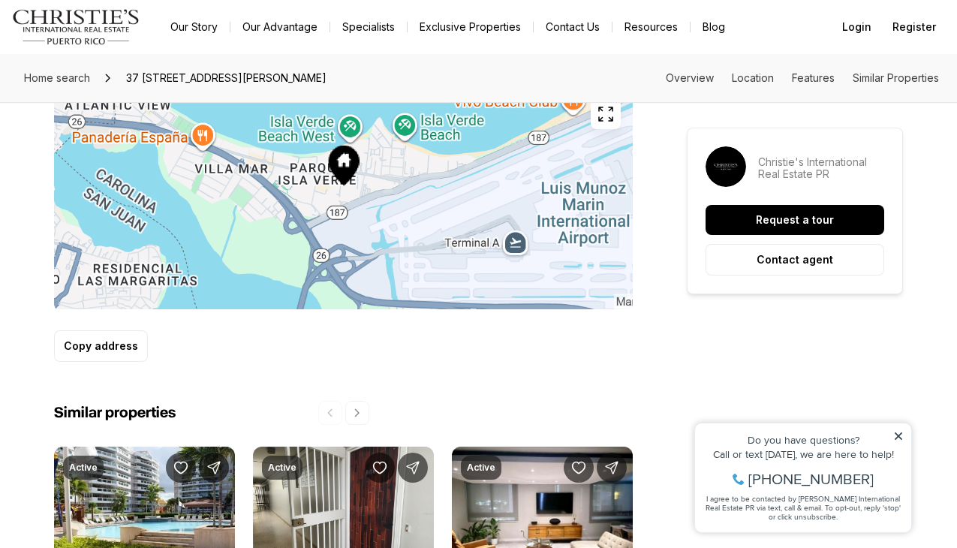
scroll to position [949, 0]
click at [598, 113] on icon "button" at bounding box center [606, 113] width 18 height 18
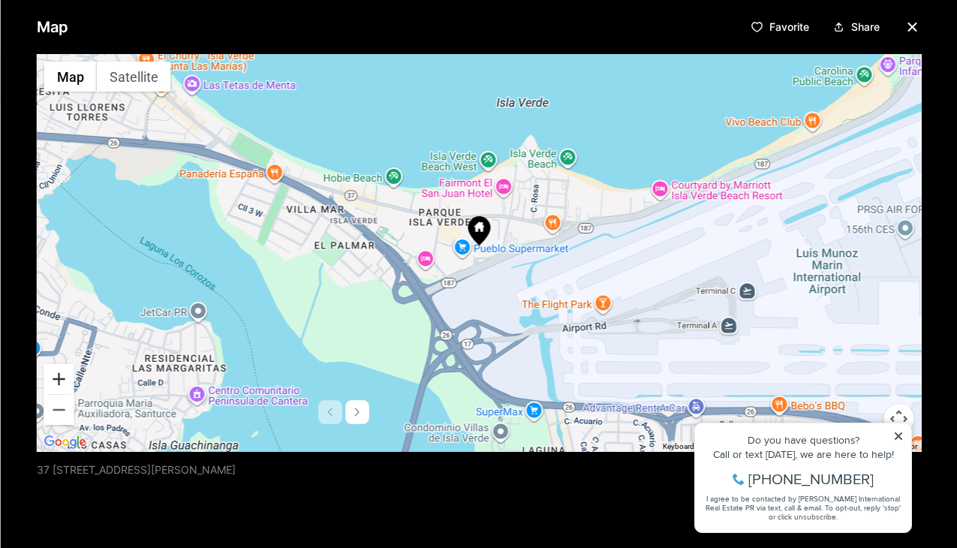
click at [65, 380] on button "Zoom in" at bounding box center [59, 379] width 30 height 30
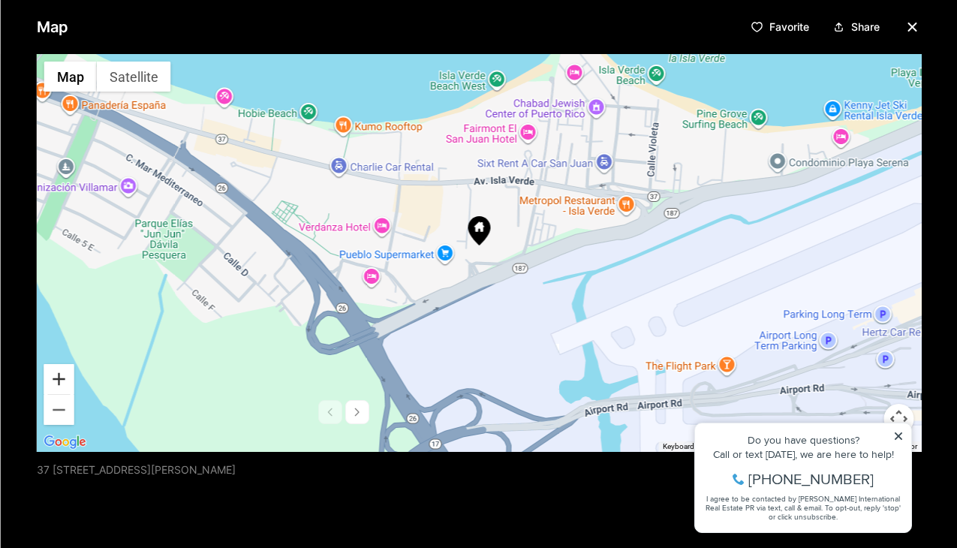
click at [65, 379] on button "Zoom in" at bounding box center [59, 379] width 30 height 30
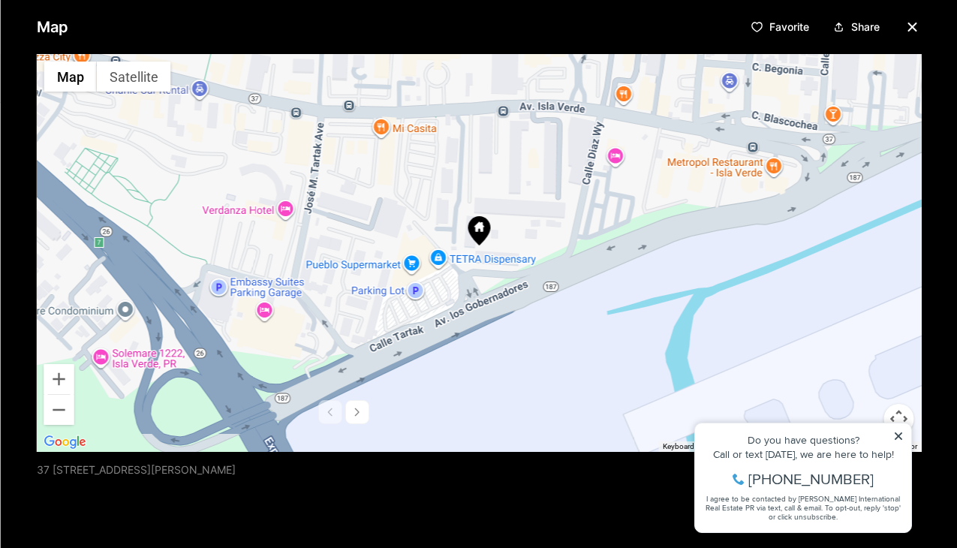
click at [910, 26] on icon "button" at bounding box center [912, 27] width 8 height 8
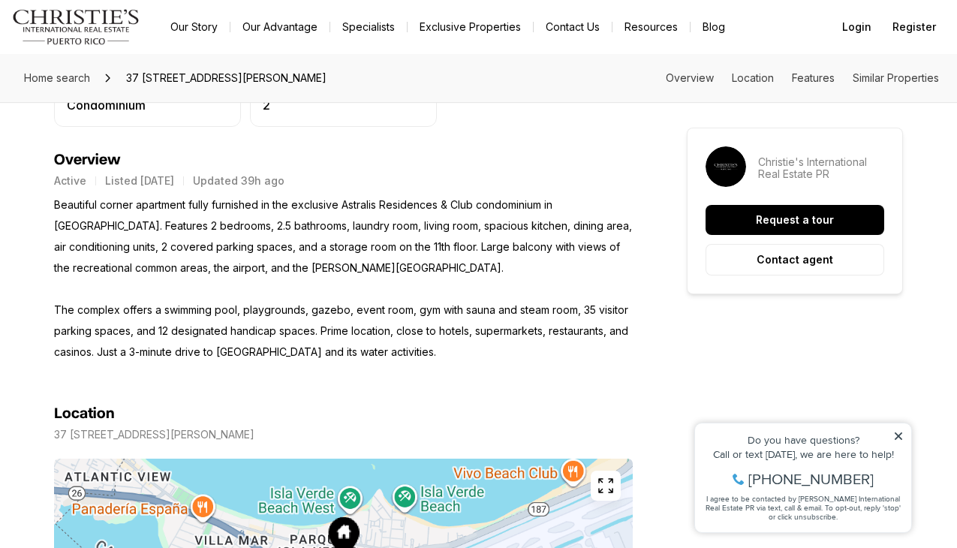
scroll to position [550, 0]
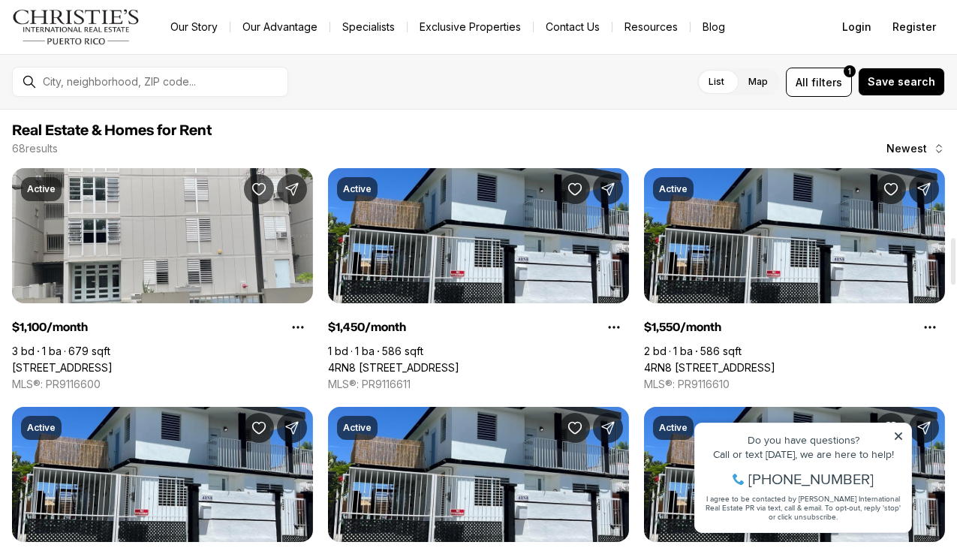
scroll to position [1199, 0]
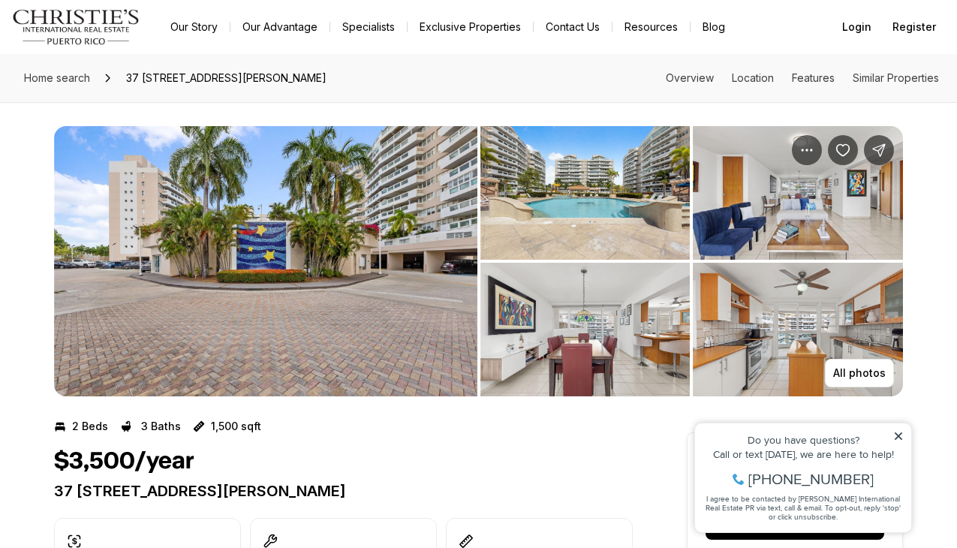
click at [218, 287] on img "View image gallery" at bounding box center [265, 261] width 423 height 270
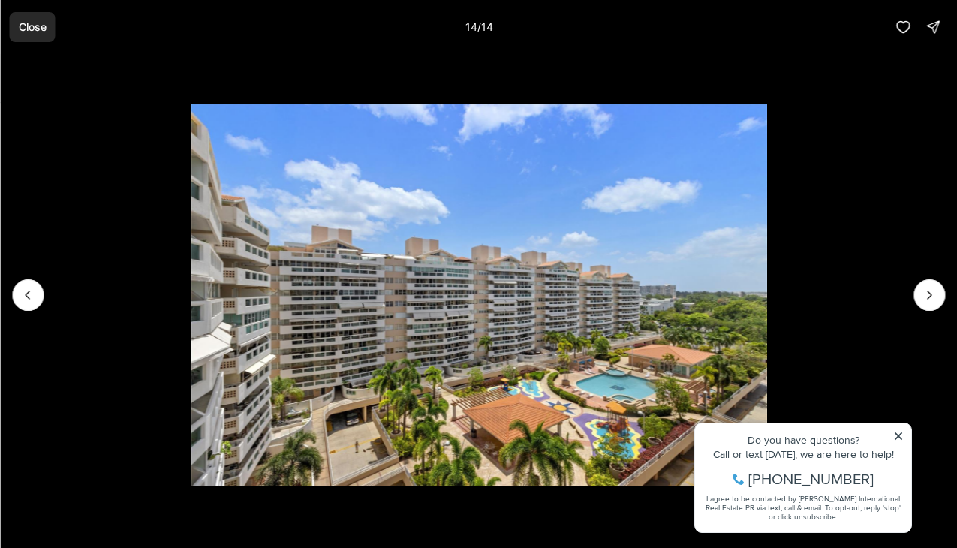
click at [38, 29] on p "Close" at bounding box center [32, 27] width 28 height 12
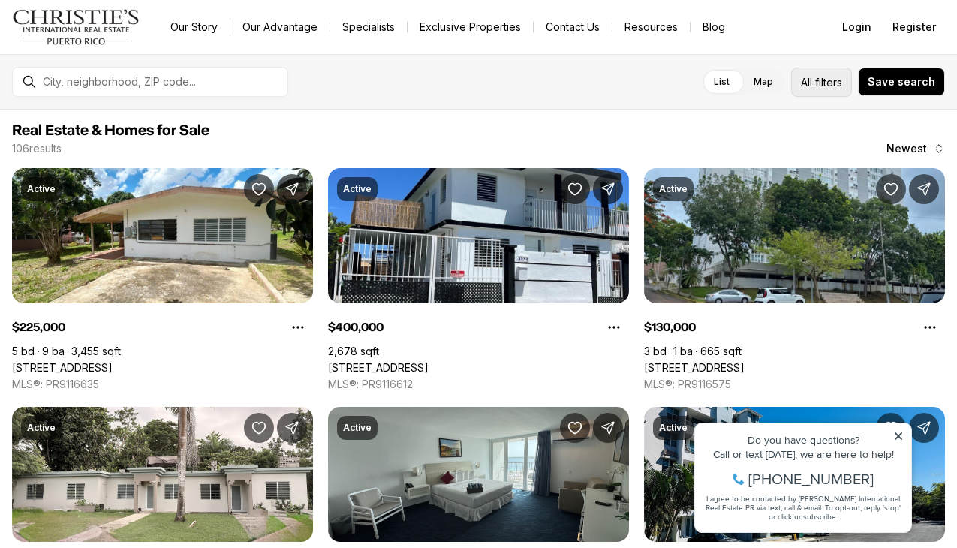
click at [839, 86] on span "filters" at bounding box center [828, 82] width 27 height 16
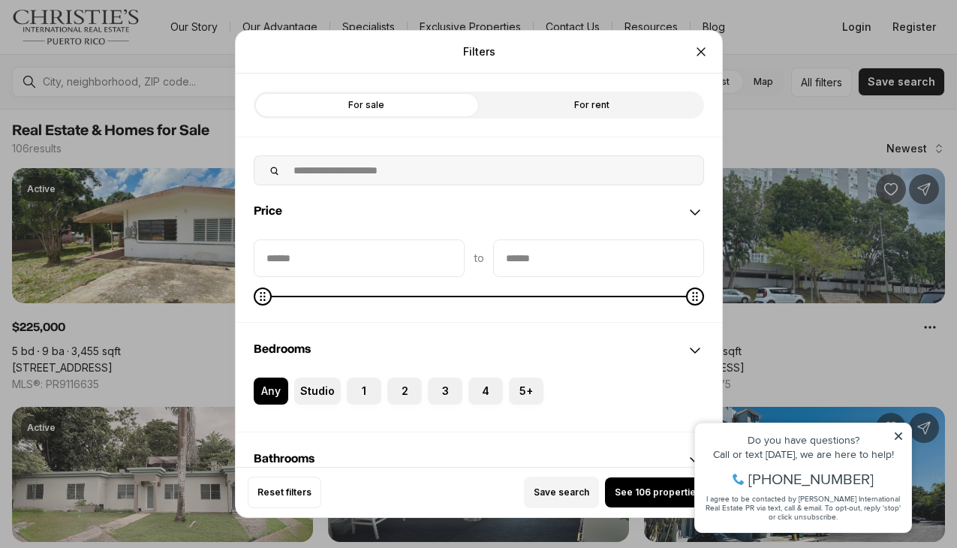
click at [640, 100] on label "For rent" at bounding box center [591, 105] width 225 height 27
click at [704, 55] on icon "Close" at bounding box center [701, 52] width 8 height 8
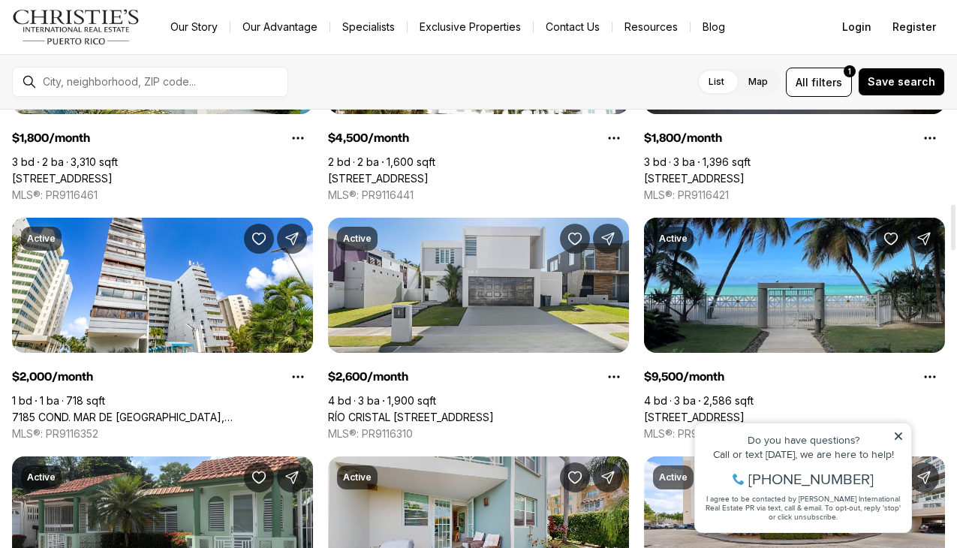
scroll to position [813, 0]
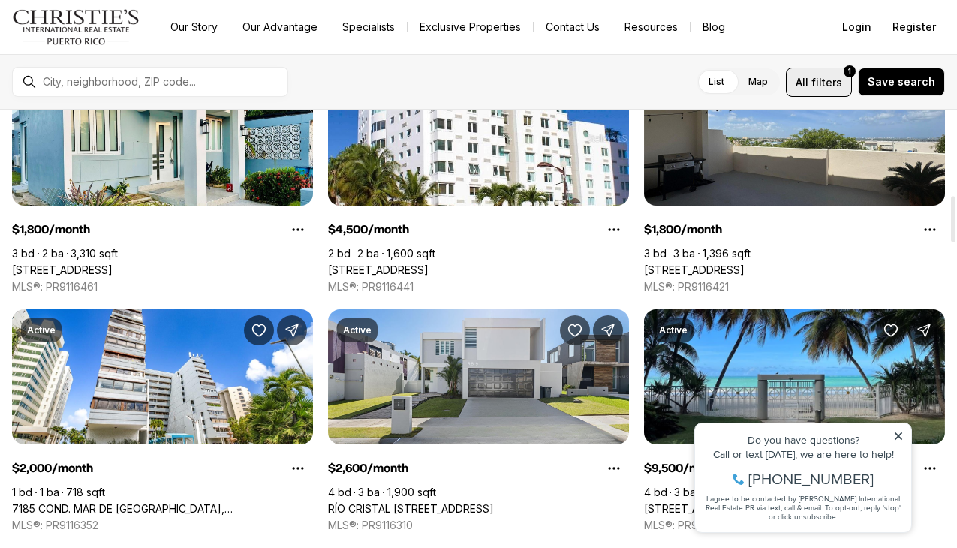
click at [828, 77] on span "filters" at bounding box center [826, 82] width 31 height 16
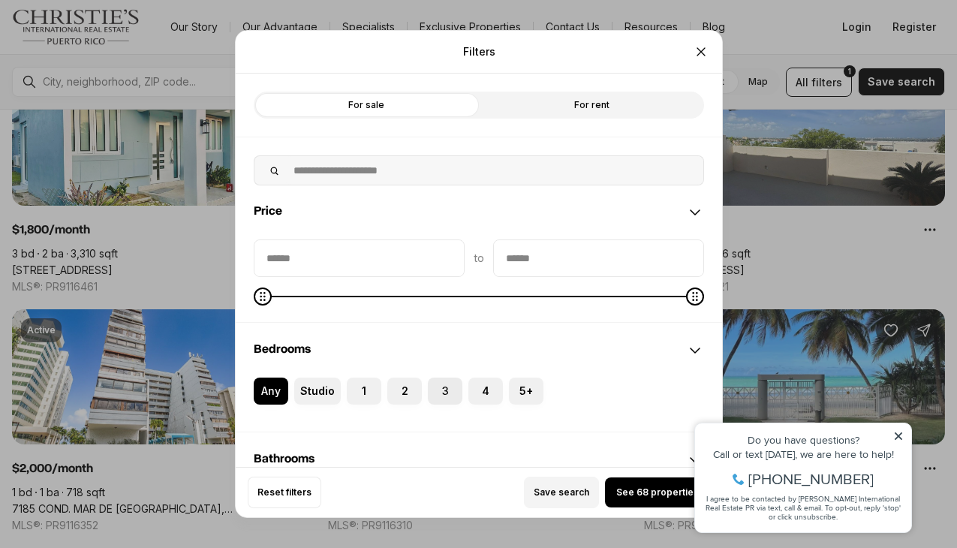
click at [438, 386] on button "3" at bounding box center [435, 384] width 15 height 15
click at [696, 49] on icon "Close" at bounding box center [700, 51] width 15 height 15
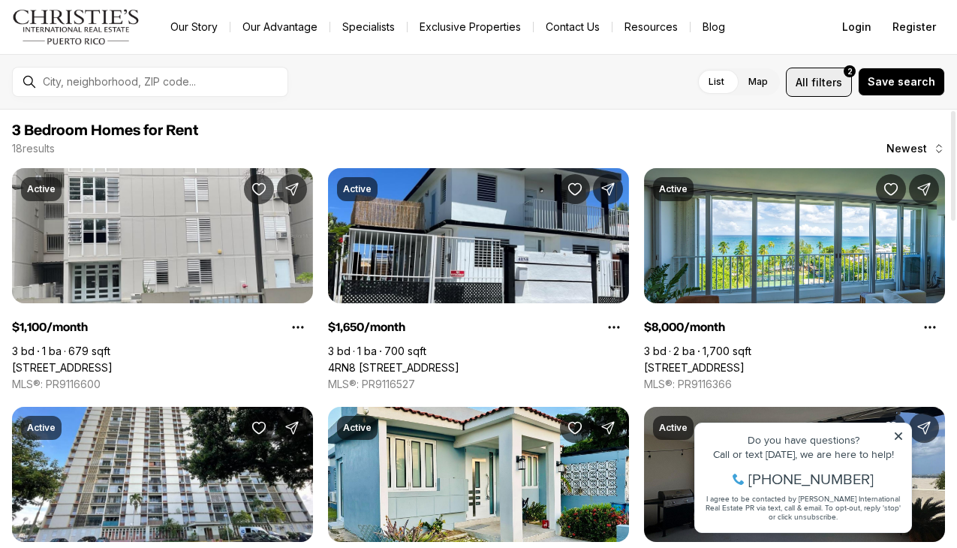
click at [811, 92] on button "All filters 2" at bounding box center [819, 82] width 66 height 29
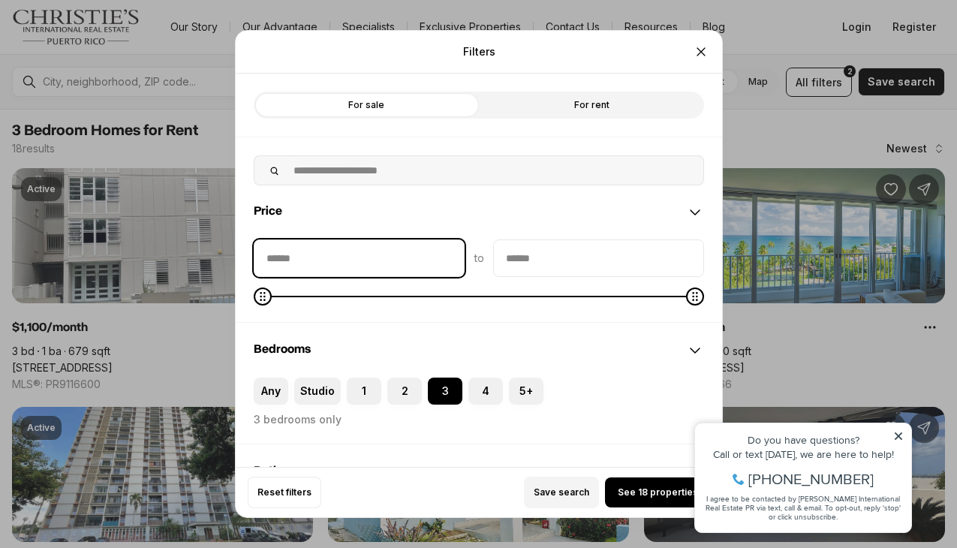
click at [426, 248] on input "priceMin" at bounding box center [358, 258] width 209 height 36
type input "******"
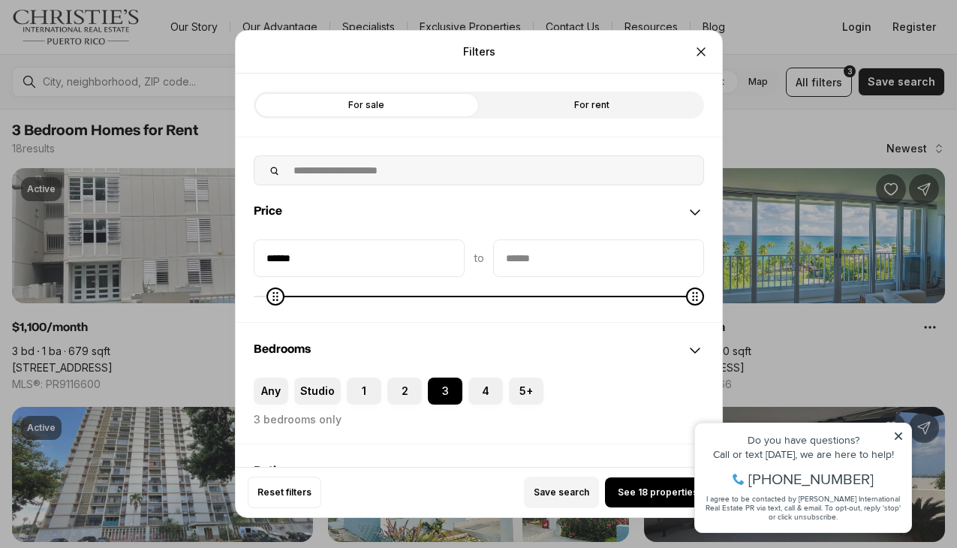
click at [581, 263] on input "priceMax" at bounding box center [598, 258] width 209 height 36
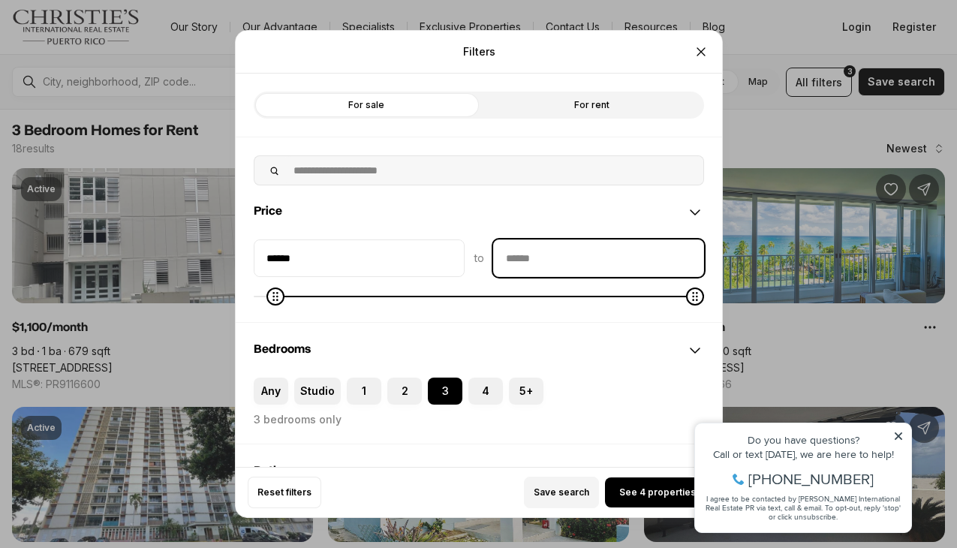
click at [576, 256] on input "priceMax" at bounding box center [598, 258] width 209 height 36
type input "******"
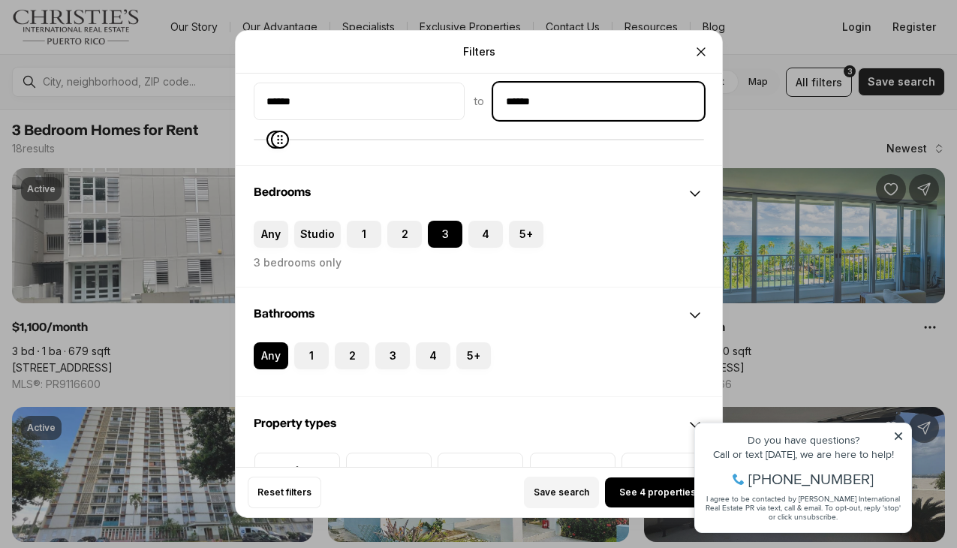
scroll to position [194, 0]
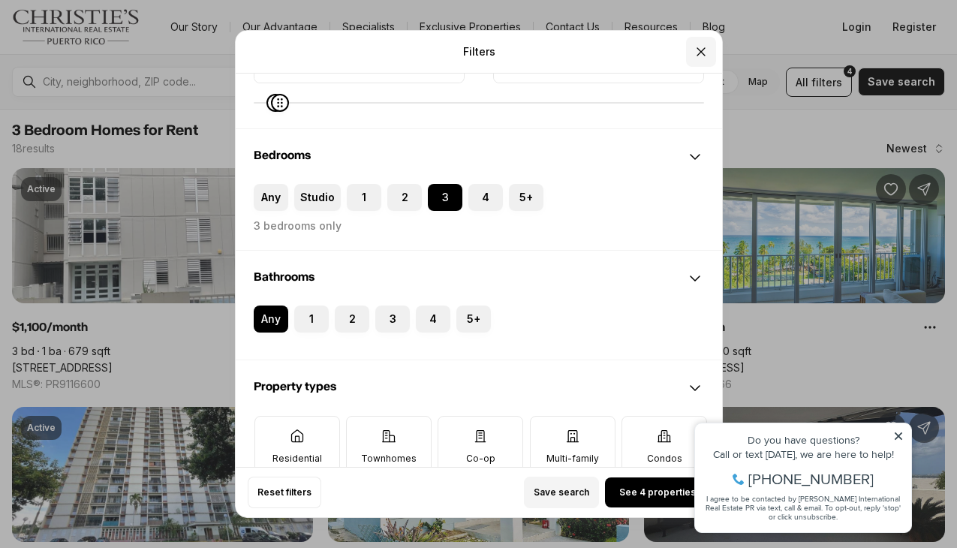
click at [701, 54] on icon "Close" at bounding box center [700, 51] width 15 height 15
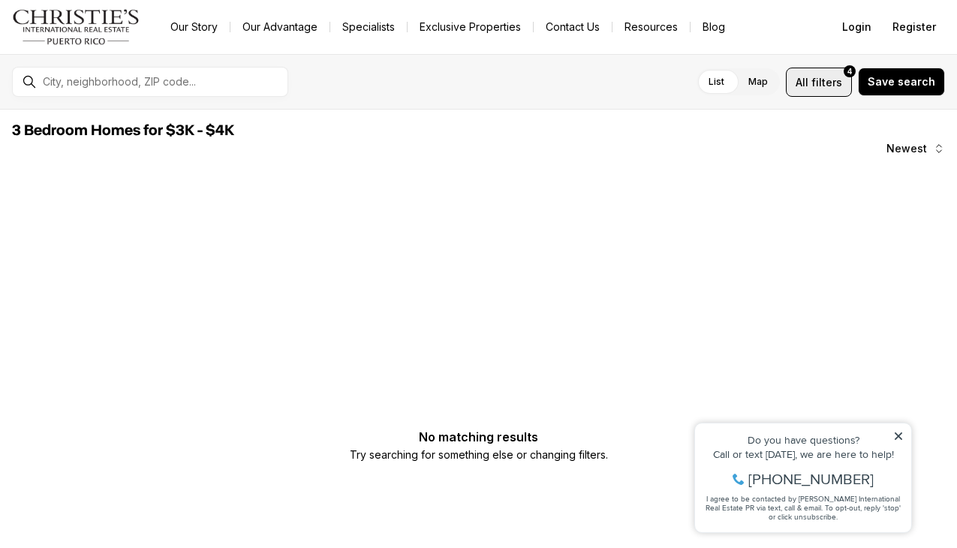
click at [821, 87] on span "filters" at bounding box center [826, 82] width 31 height 16
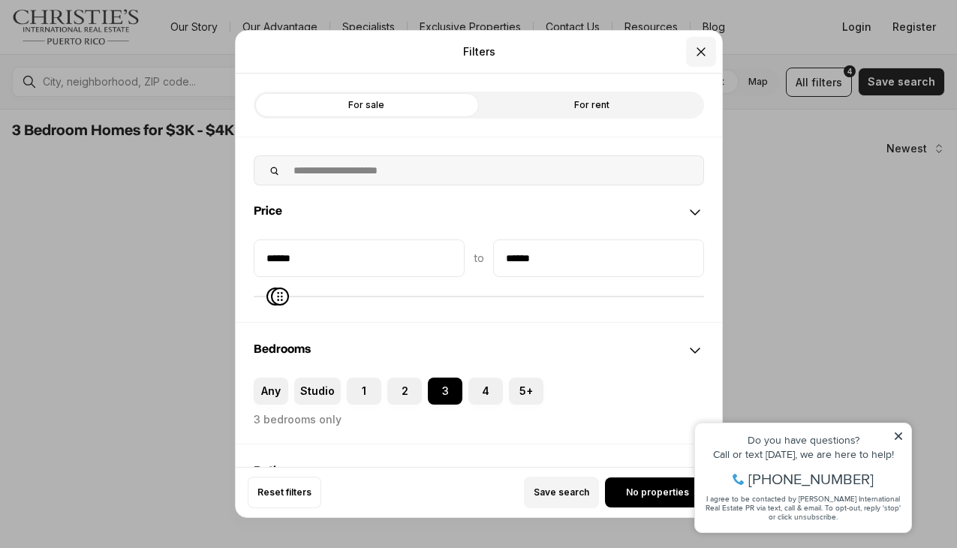
click at [700, 53] on icon "Close" at bounding box center [701, 52] width 8 height 8
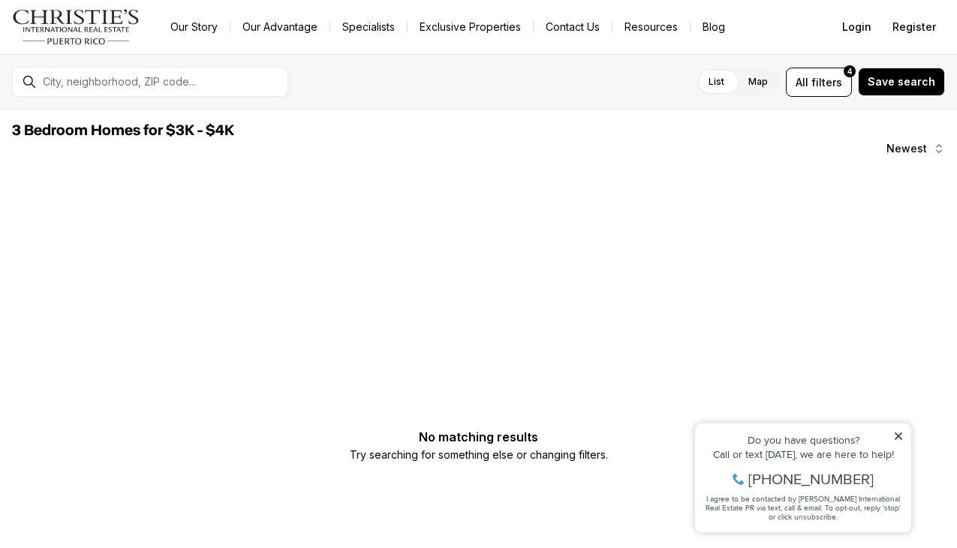
click at [89, 25] on img "Main navigation" at bounding box center [76, 27] width 128 height 36
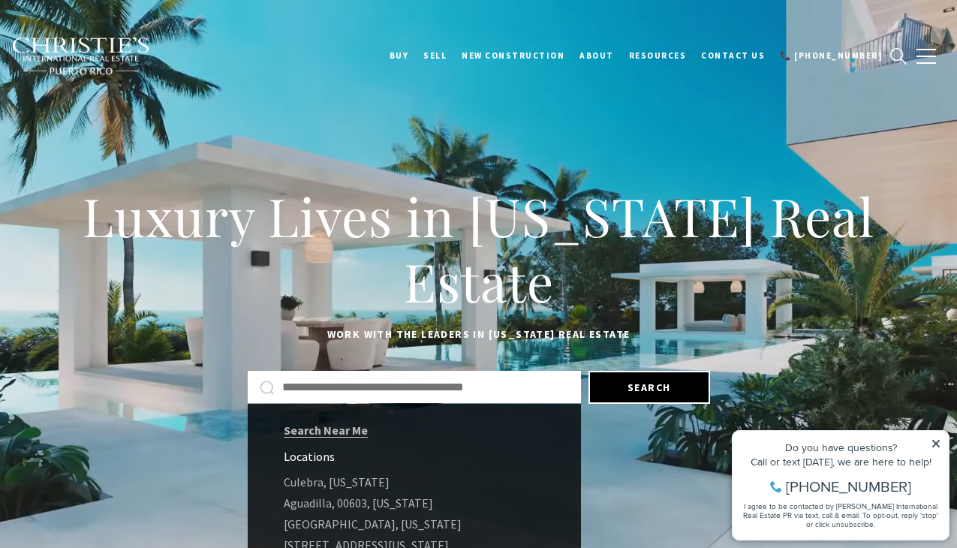
click at [338, 385] on input "Search by Address, City, or Neighborhood" at bounding box center [425, 387] width 287 height 20
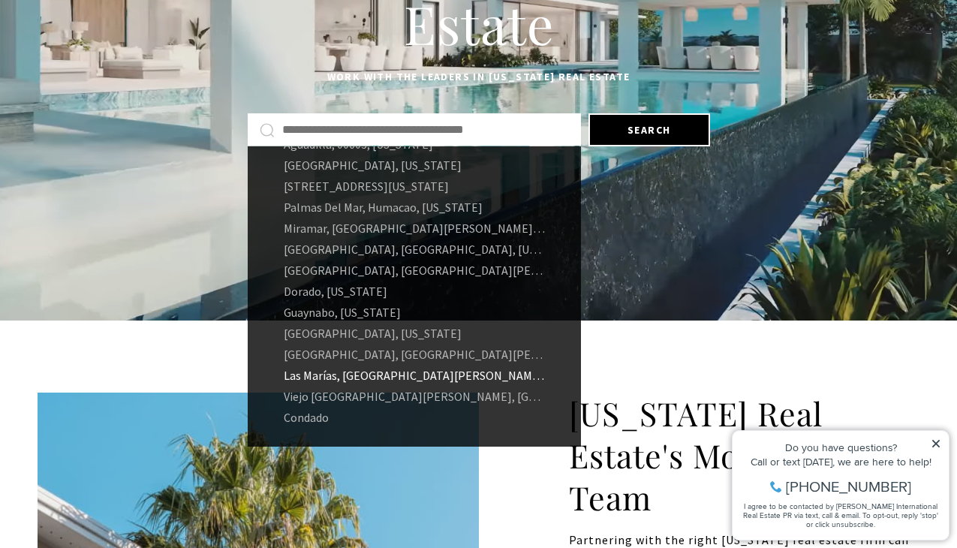
scroll to position [260, 0]
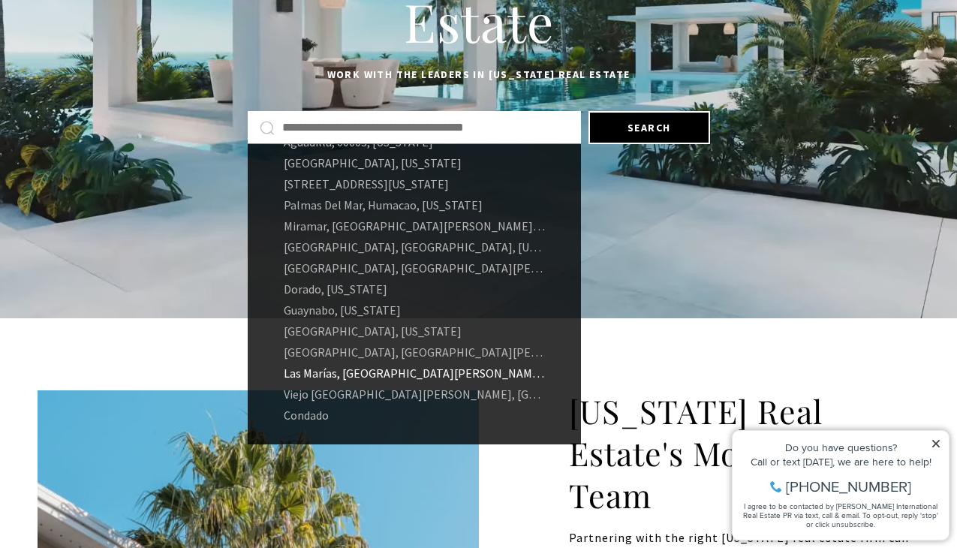
click at [368, 368] on link "Las Marías, [GEOGRAPHIC_DATA][PERSON_NAME], [US_STATE]" at bounding box center [414, 372] width 333 height 21
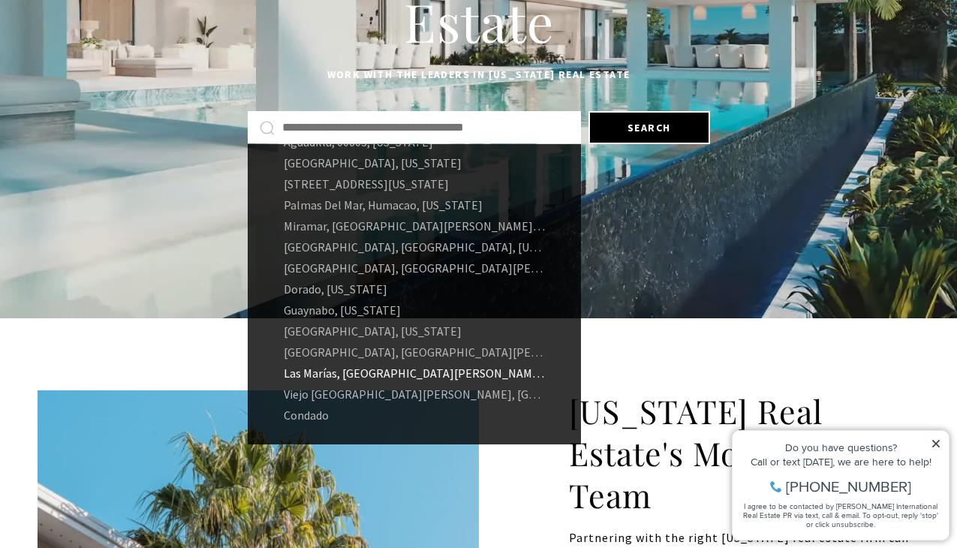
click at [337, 374] on link "Las Marías, [GEOGRAPHIC_DATA][PERSON_NAME], [US_STATE]" at bounding box center [414, 372] width 333 height 21
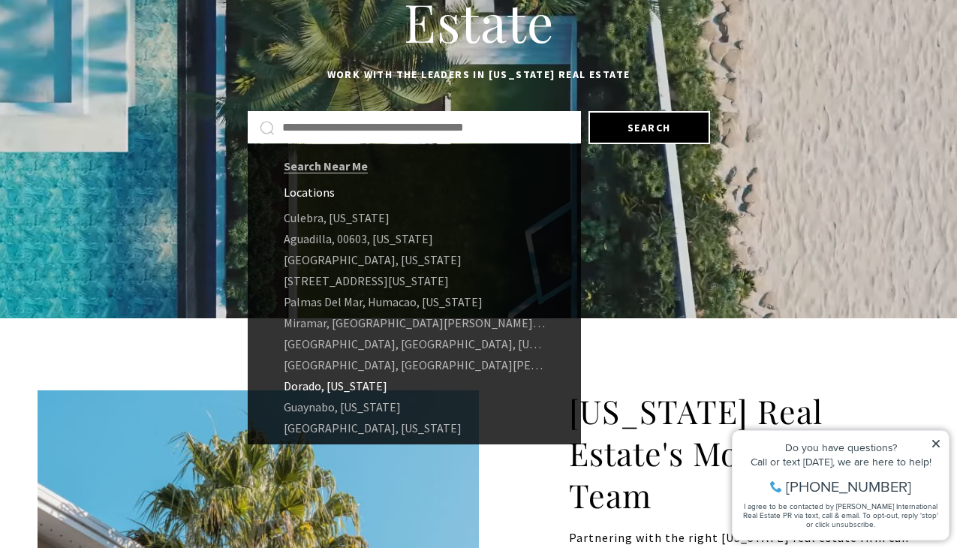
scroll to position [2, 0]
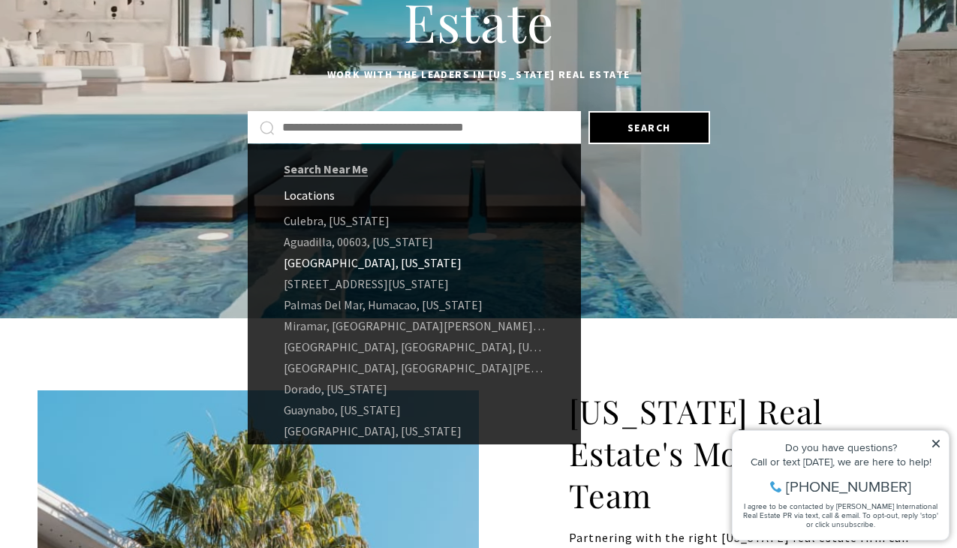
click at [338, 263] on link "[GEOGRAPHIC_DATA], [US_STATE]" at bounding box center [414, 262] width 333 height 21
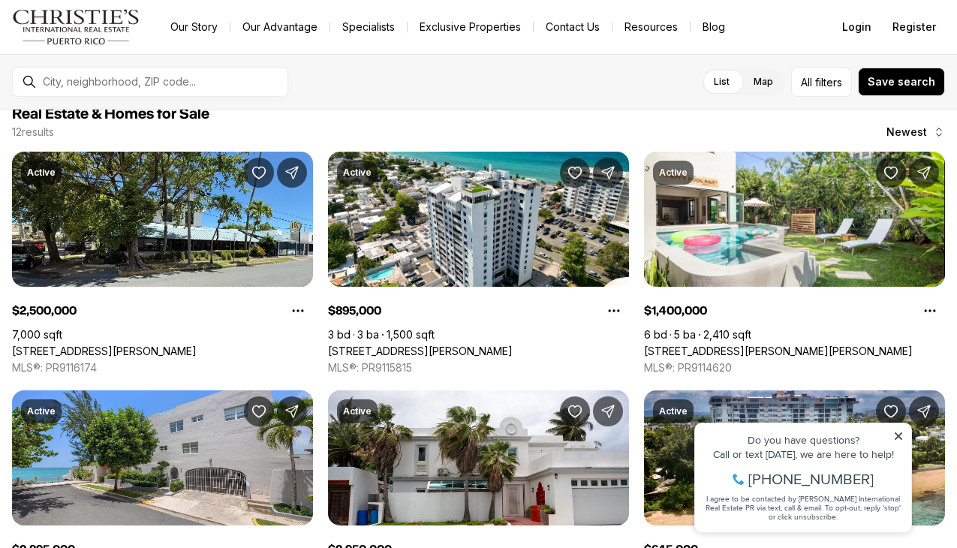
scroll to position [20, 0]
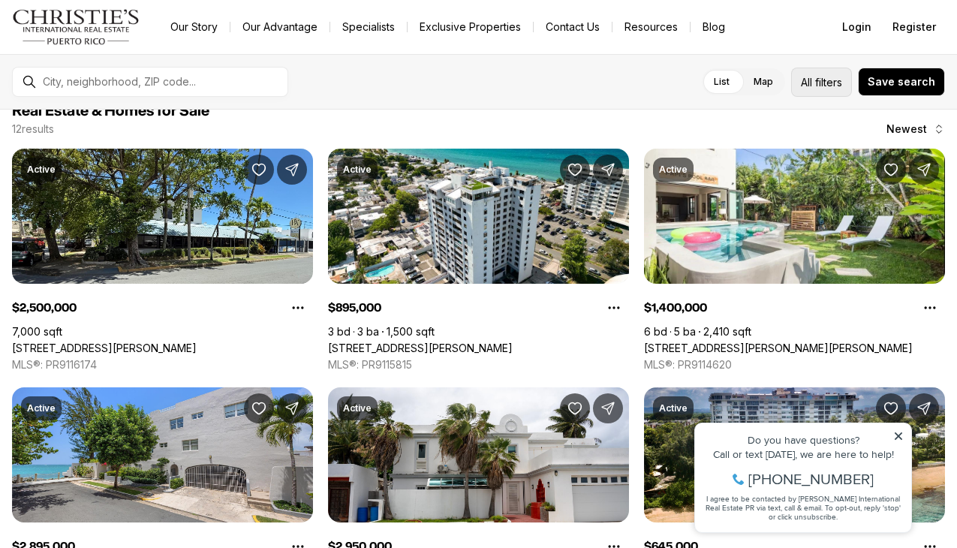
click at [812, 78] on span "All" at bounding box center [806, 82] width 11 height 16
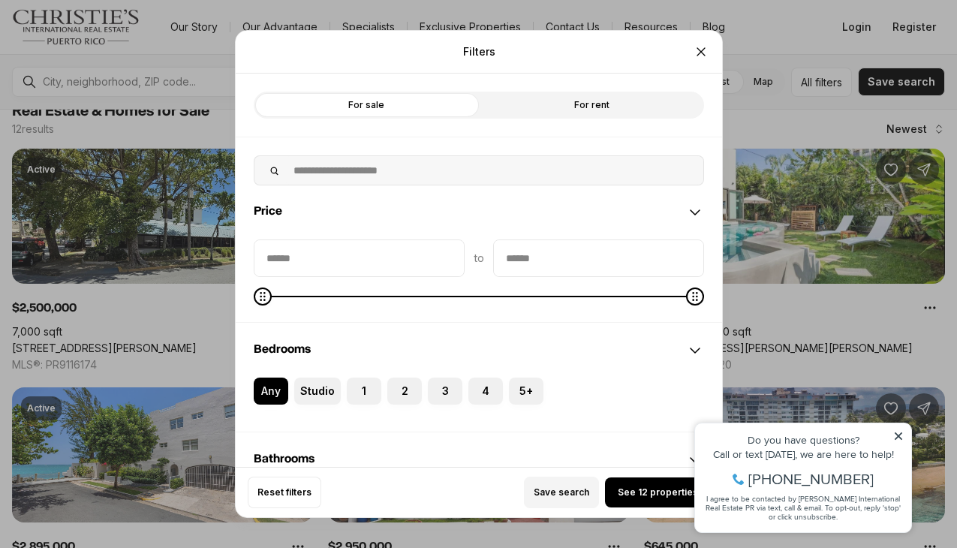
click at [546, 99] on label "For rent" at bounding box center [591, 105] width 225 height 27
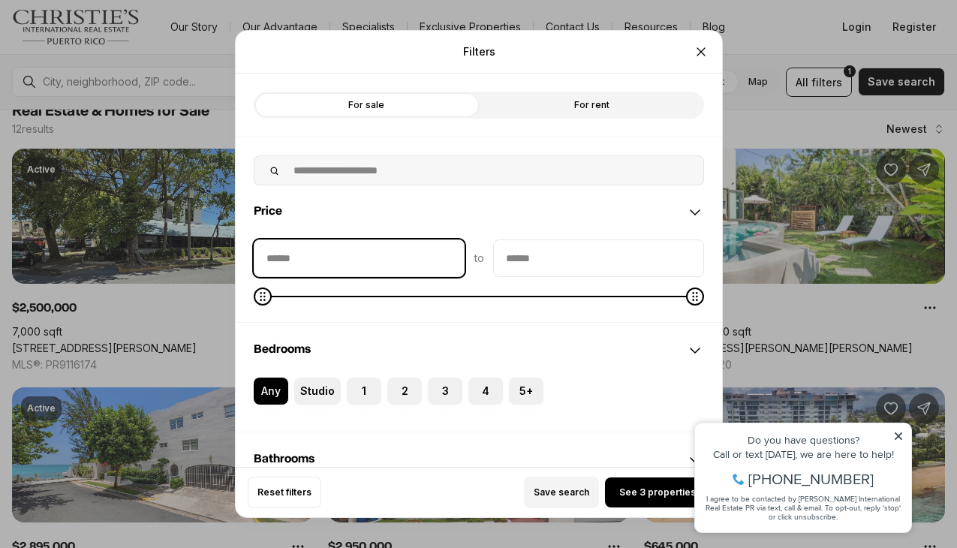
click at [388, 269] on input "priceMin" at bounding box center [358, 258] width 209 height 36
type input "******"
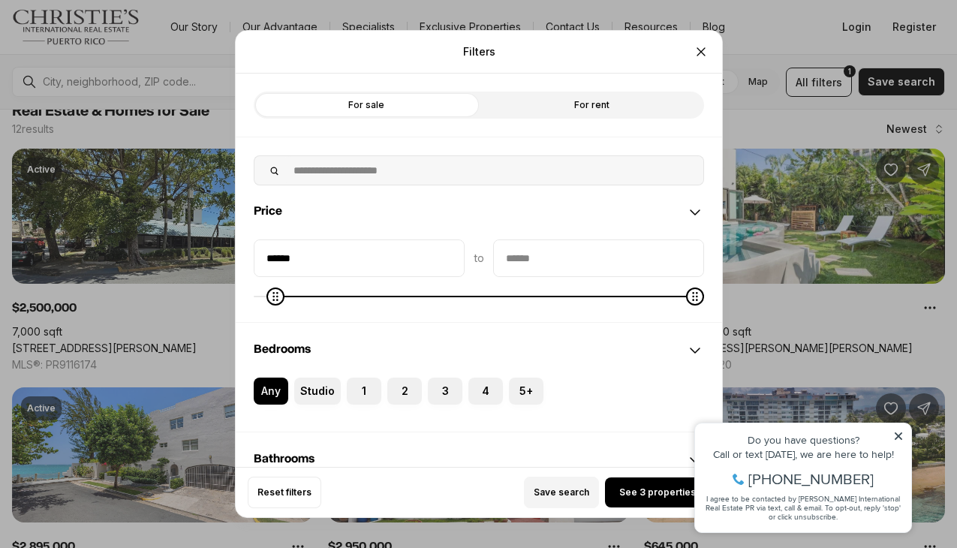
click at [521, 269] on input "priceMax" at bounding box center [598, 258] width 209 height 36
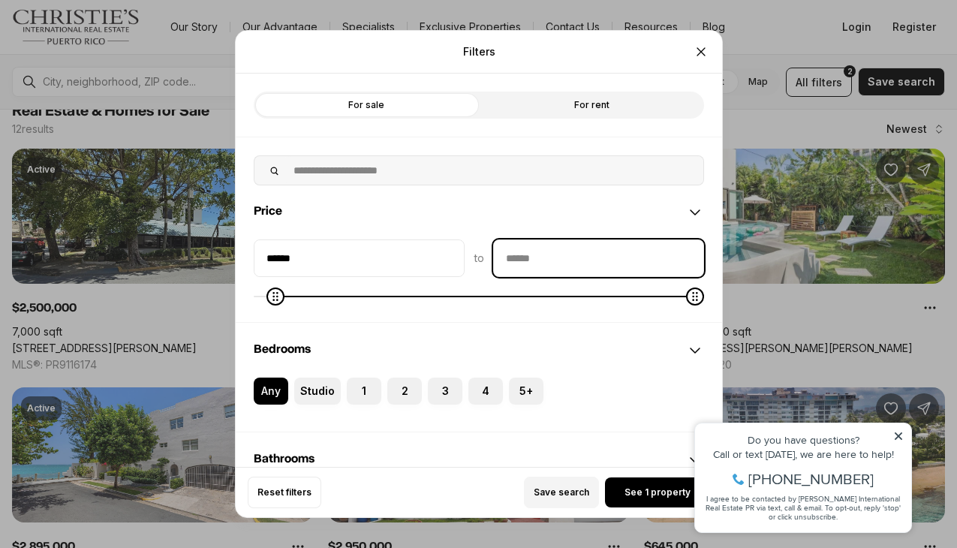
click at [522, 266] on input "priceMax" at bounding box center [598, 258] width 209 height 36
type input "******"
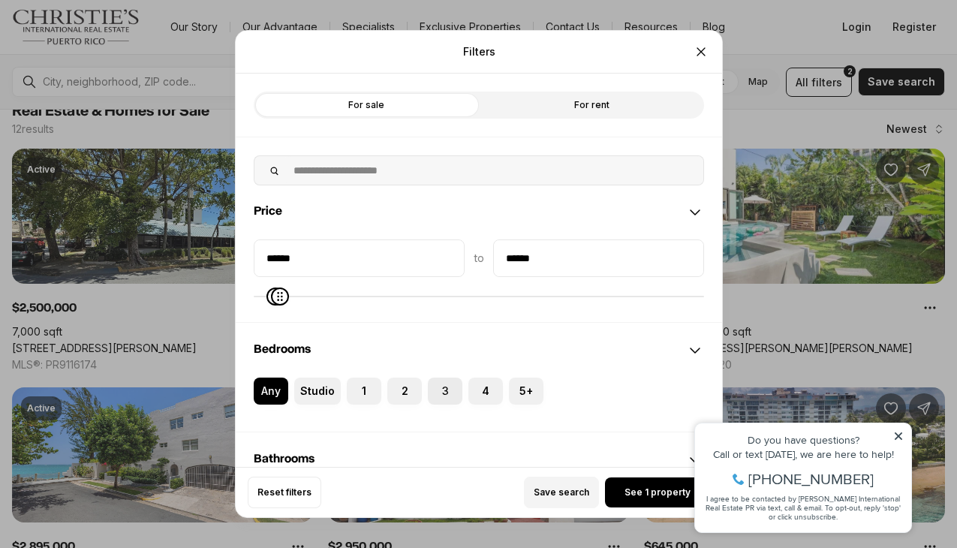
click at [454, 392] on label "3" at bounding box center [445, 390] width 35 height 27
click at [443, 392] on button "3" at bounding box center [435, 384] width 15 height 15
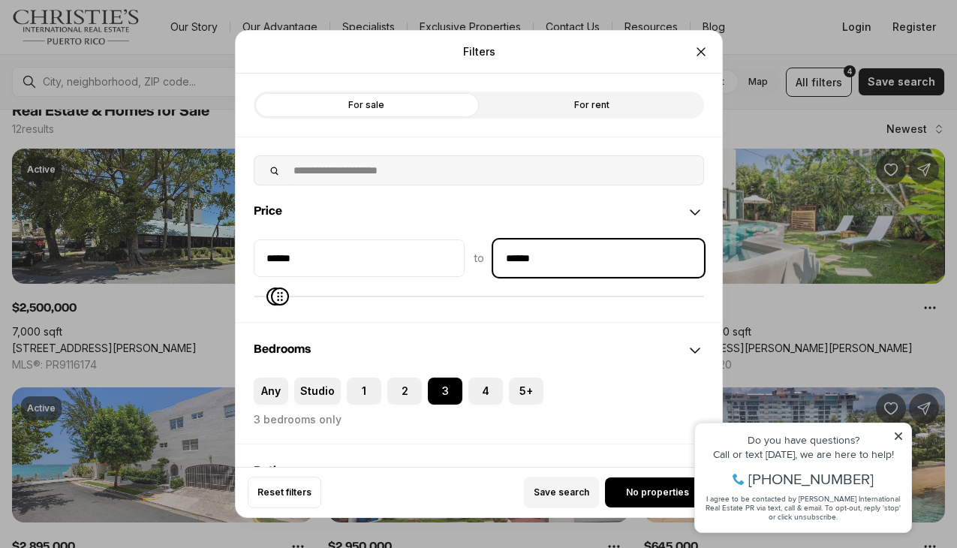
drag, startPoint x: 561, startPoint y: 258, endPoint x: 478, endPoint y: 257, distance: 82.6
click at [478, 257] on div "****** to ******" at bounding box center [479, 258] width 450 height 38
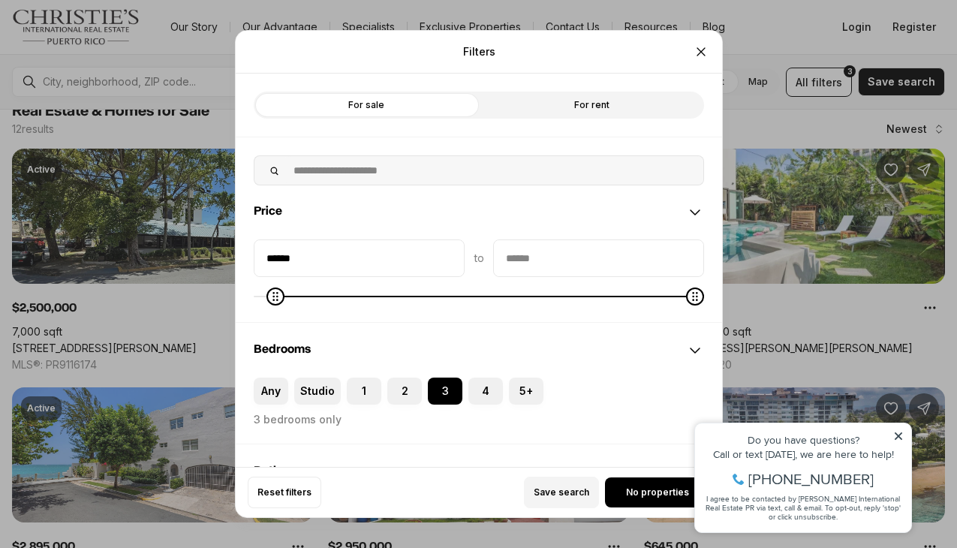
click at [614, 440] on div "Any Studio 1 2 3 4 5+ 3 bedrooms only" at bounding box center [479, 410] width 486 height 66
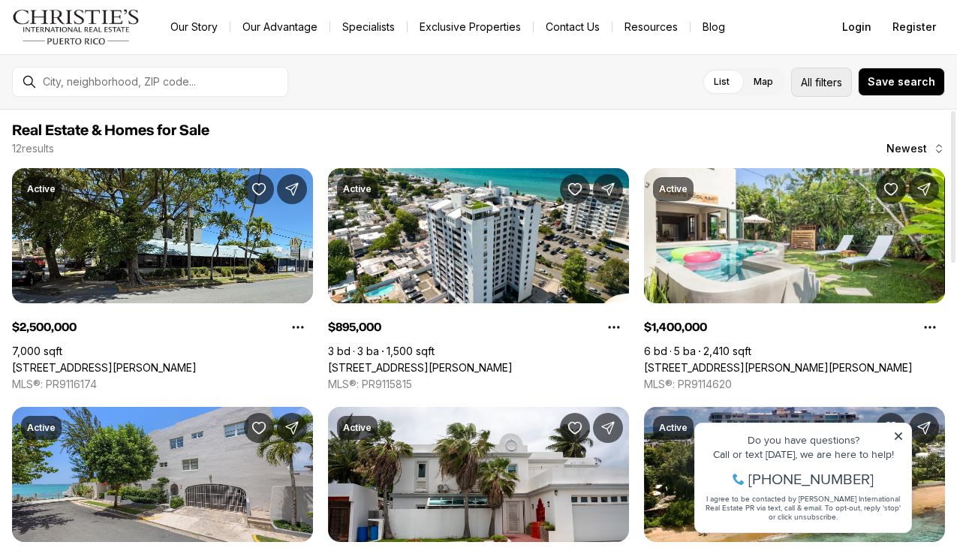
click at [826, 90] on button "All filters" at bounding box center [821, 82] width 61 height 29
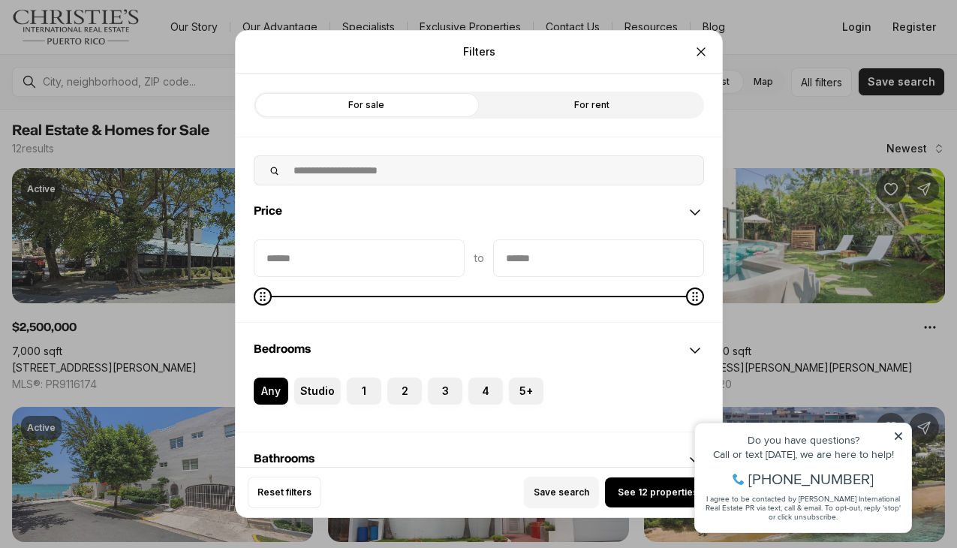
click at [665, 104] on label "For rent" at bounding box center [591, 105] width 225 height 27
click at [629, 486] on button "See 3 properties" at bounding box center [657, 492] width 105 height 30
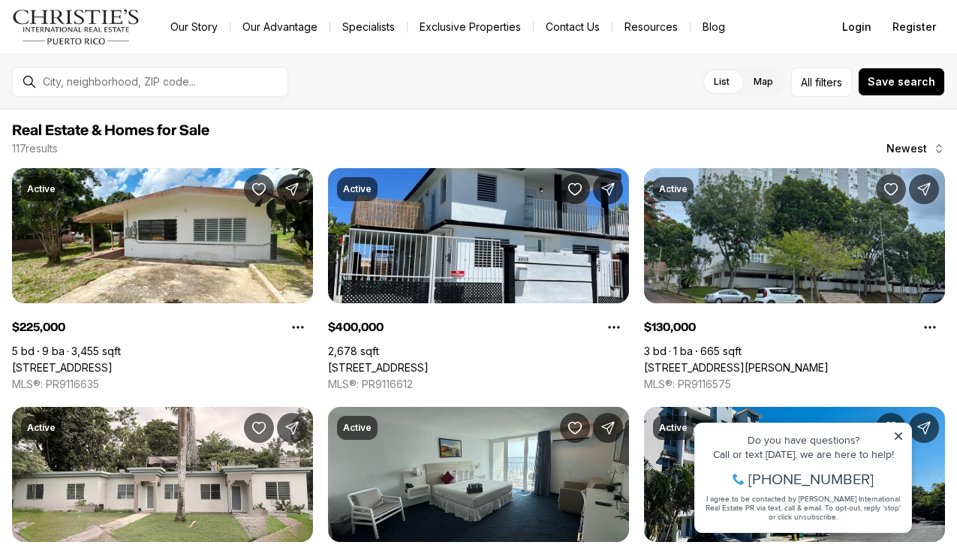
scroll to position [10, 0]
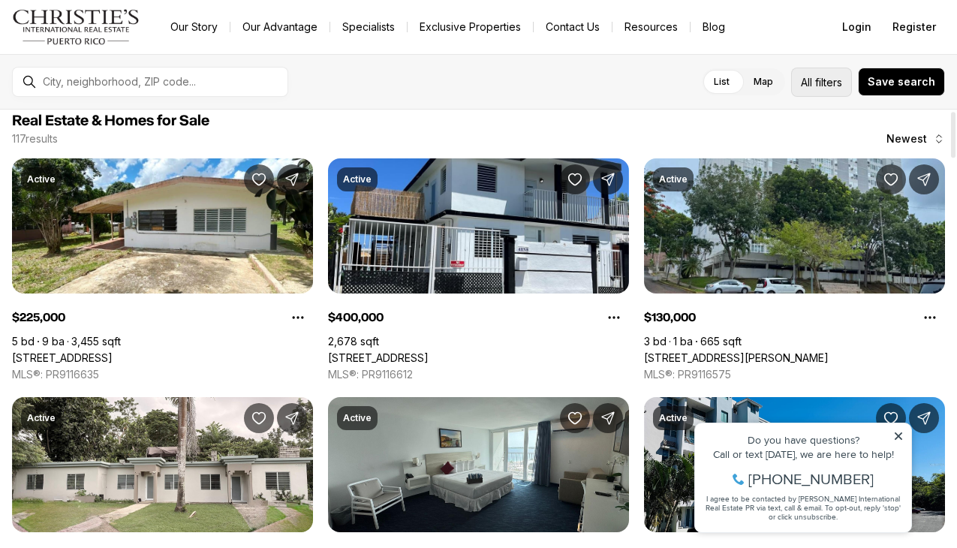
click at [828, 78] on span "filters" at bounding box center [828, 82] width 27 height 16
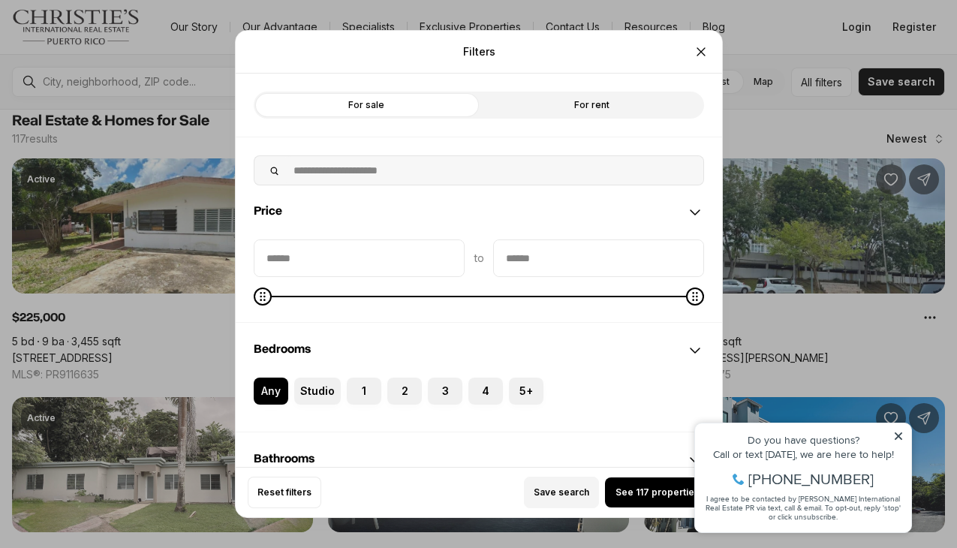
click at [644, 107] on label "For rent" at bounding box center [591, 105] width 225 height 27
click at [445, 395] on label "3" at bounding box center [445, 390] width 35 height 27
click at [443, 392] on button "3" at bounding box center [435, 384] width 15 height 15
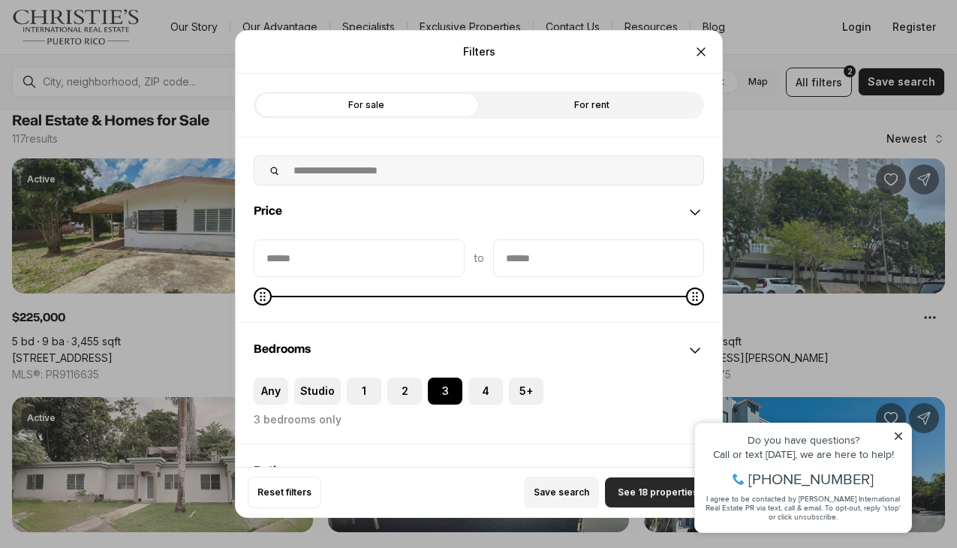
click at [628, 493] on span "See 18 properties" at bounding box center [657, 492] width 80 height 12
